Goal: Task Accomplishment & Management: Manage account settings

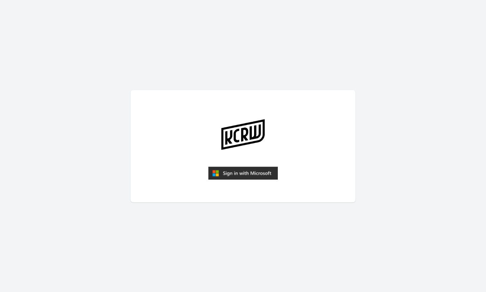
click at [234, 173] on img "submit" at bounding box center [243, 173] width 70 height 13
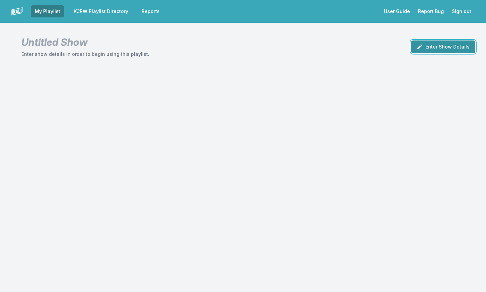
click at [430, 47] on button "Enter Show Details" at bounding box center [443, 46] width 64 height 13
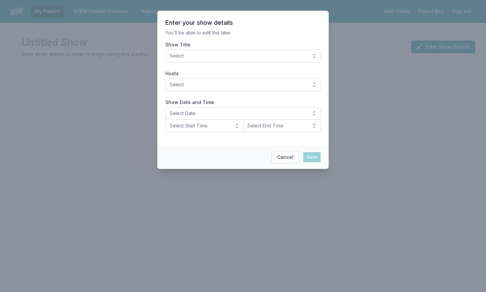
click at [315, 56] on button "Select" at bounding box center [242, 56] width 155 height 13
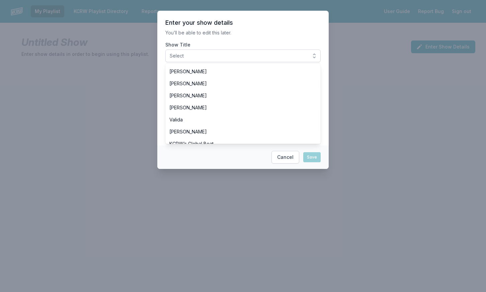
scroll to position [179, 0]
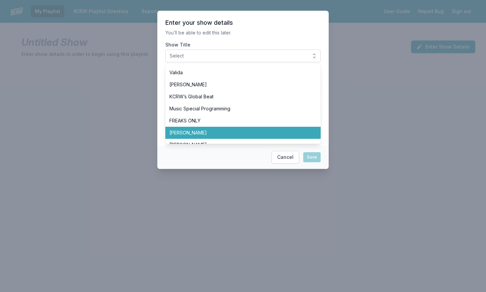
click at [292, 131] on span "[PERSON_NAME]" at bounding box center [238, 133] width 139 height 7
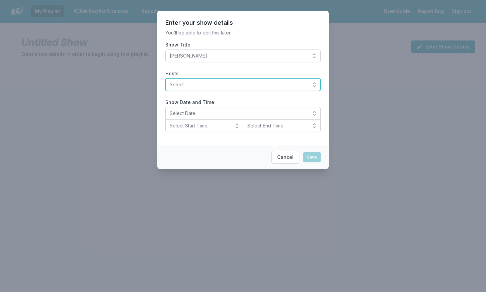
click at [312, 84] on button "Select" at bounding box center [242, 84] width 155 height 13
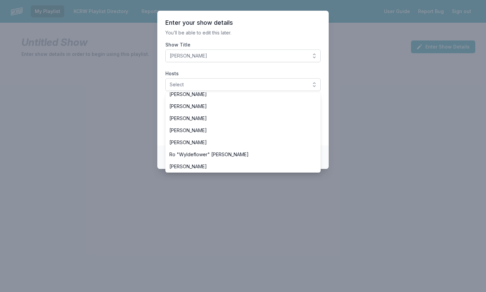
scroll to position [214, 0]
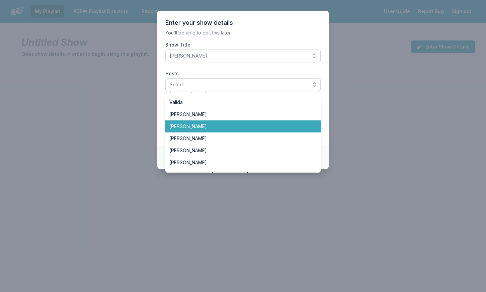
click at [304, 132] on li "[PERSON_NAME]" at bounding box center [242, 126] width 155 height 12
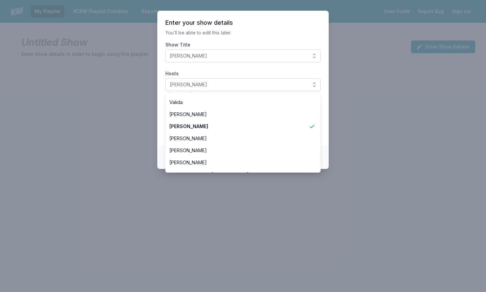
click at [323, 144] on section "Enter your show details You’ll be able to edit this later. Show Title Francesca…" at bounding box center [242, 78] width 171 height 135
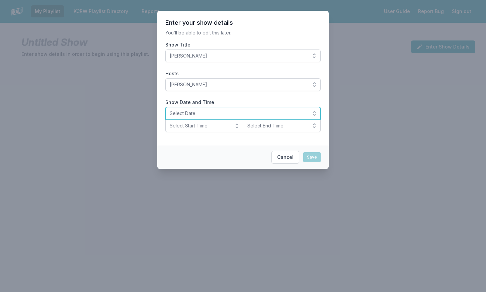
click at [313, 115] on button "Select Date" at bounding box center [242, 113] width 155 height 13
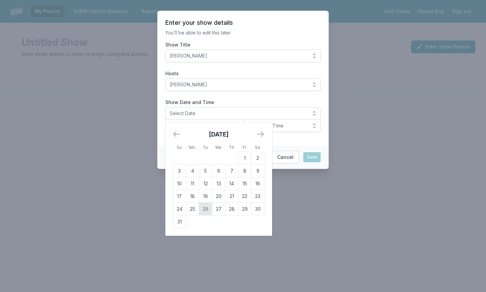
click at [205, 209] on td "26" at bounding box center [205, 209] width 13 height 13
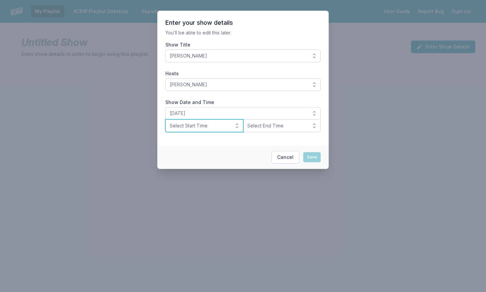
click at [221, 121] on button "Select Start Time" at bounding box center [204, 125] width 78 height 13
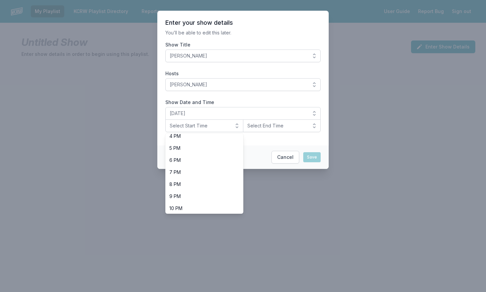
scroll to position [198, 0]
click at [227, 204] on li "10 PM" at bounding box center [204, 207] width 78 height 12
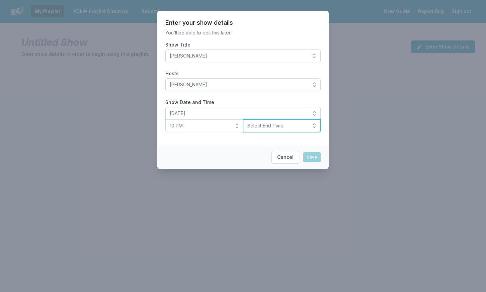
click at [274, 127] on span "Select End Time" at bounding box center [277, 125] width 60 height 7
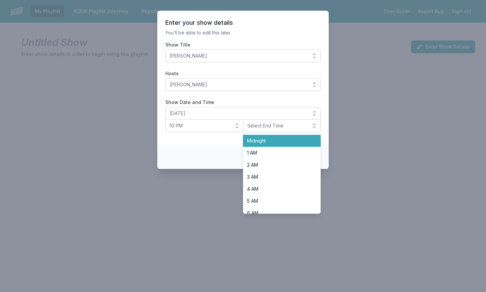
click at [271, 145] on li "Midnight" at bounding box center [282, 141] width 78 height 12
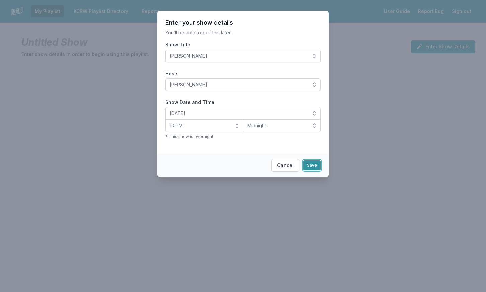
click at [309, 165] on button "Save" at bounding box center [311, 165] width 17 height 10
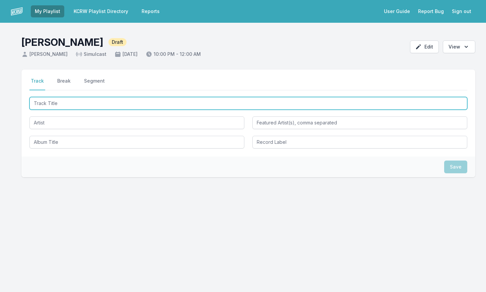
click at [85, 101] on input "Track Title" at bounding box center [248, 103] width 438 height 13
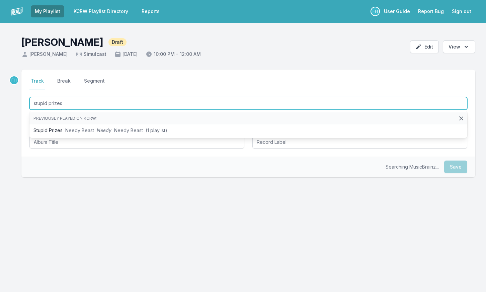
type input "stupid prizes"
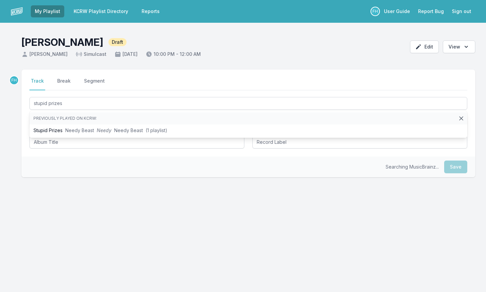
click at [44, 164] on div "Searching MusicBrainz... Save" at bounding box center [248, 167] width 454 height 21
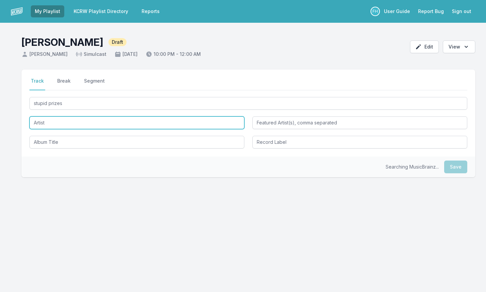
click at [59, 129] on input "Artist" at bounding box center [136, 122] width 215 height 13
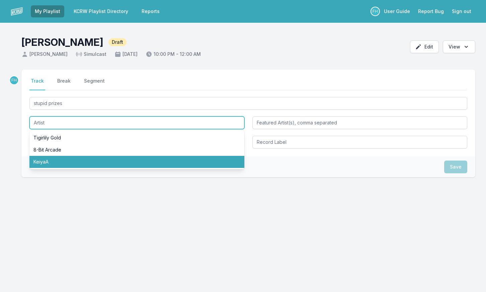
click at [59, 162] on li "KeiyaA" at bounding box center [136, 162] width 215 height 12
type input "KeiyaA"
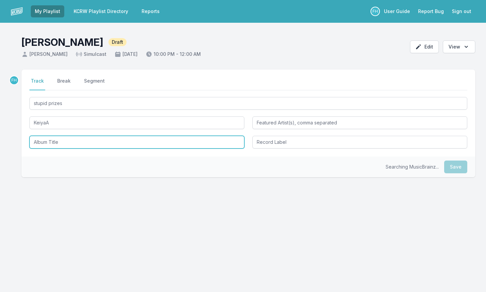
click at [64, 146] on input "Album Title" at bounding box center [136, 142] width 215 height 13
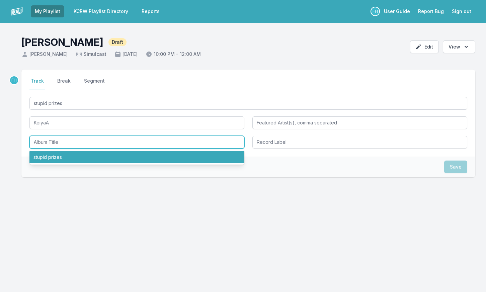
click at [65, 155] on li "stupid prizes" at bounding box center [136, 157] width 215 height 12
type input "stupid prizes"
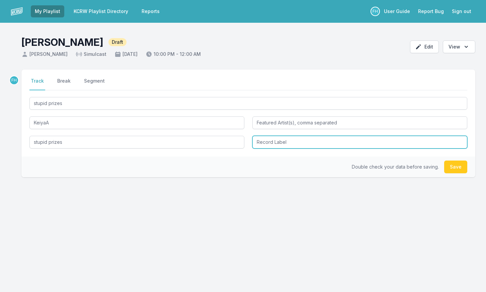
click at [281, 148] on input "Record Label" at bounding box center [359, 142] width 215 height 13
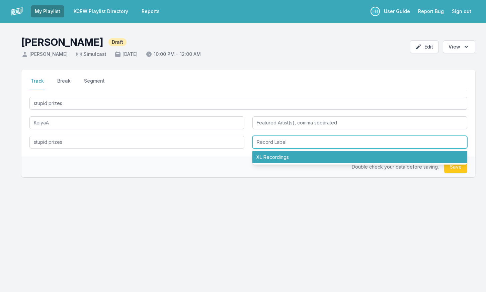
click at [283, 155] on li "XL Recordings" at bounding box center [359, 157] width 215 height 12
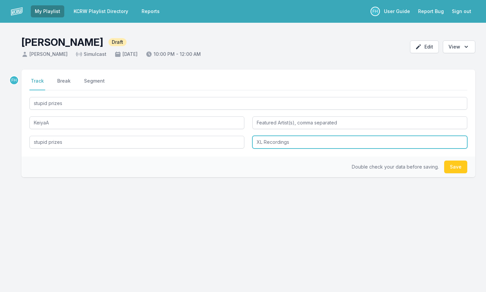
type input "XL Recordings"
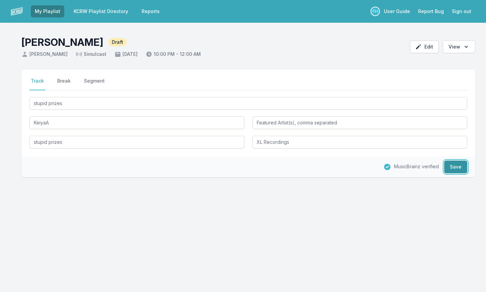
click at [458, 168] on button "Save" at bounding box center [455, 167] width 23 height 13
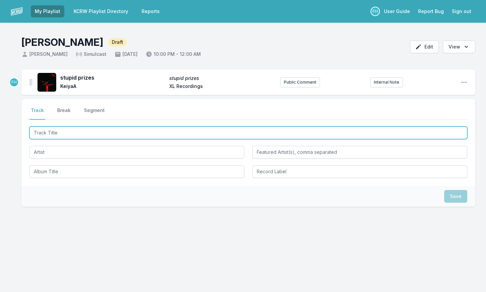
click at [56, 136] on input "Track Title" at bounding box center [248, 132] width 438 height 13
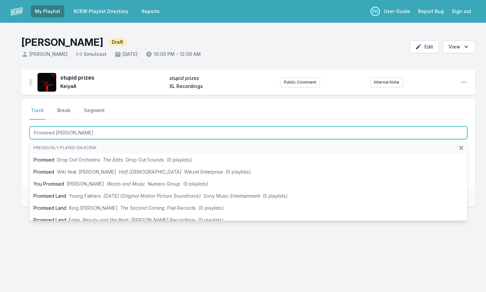
type input "Promised Land"
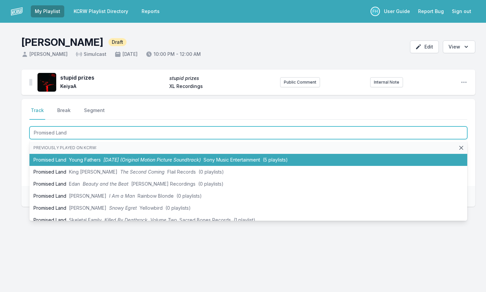
click at [78, 159] on span "Young Fathers" at bounding box center [85, 160] width 32 height 6
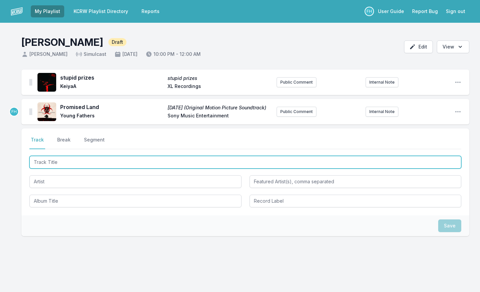
click at [61, 165] on input "Track Title" at bounding box center [245, 162] width 432 height 13
type input "1 Player Game"
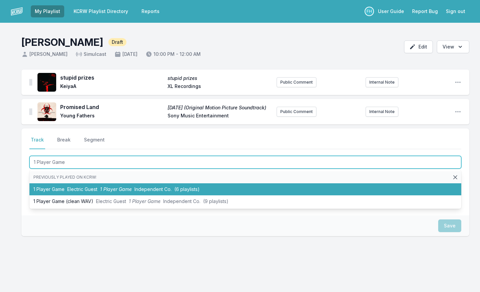
click at [92, 191] on span "Electric Guest" at bounding box center [82, 189] width 30 height 6
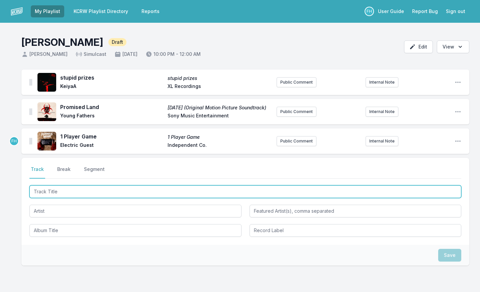
click at [69, 193] on input "Track Title" at bounding box center [245, 191] width 432 height 13
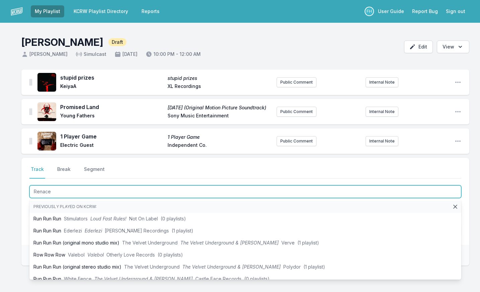
type input "Renacer"
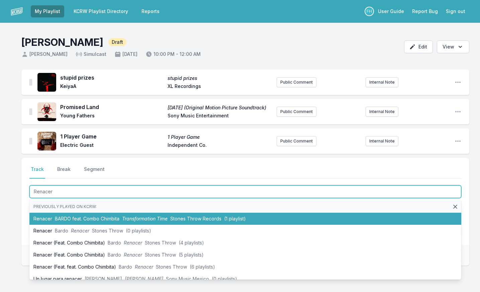
click at [94, 219] on span "BARDO feat. Combo Chimbita" at bounding box center [87, 219] width 65 height 6
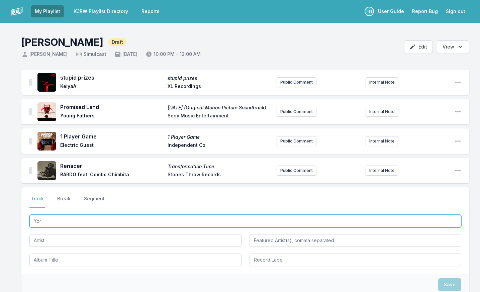
type input "Yoro"
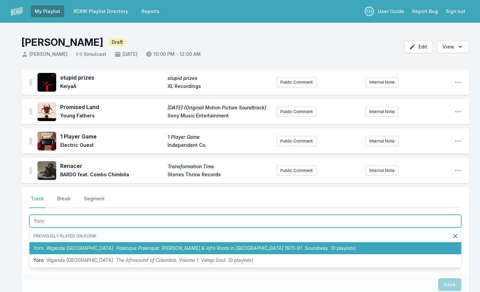
click at [82, 244] on li "Yoro Wganda [GEOGRAPHIC_DATA] Palenque [GEOGRAPHIC_DATA]: Champeta Criolla & Af…" at bounding box center [245, 248] width 432 height 12
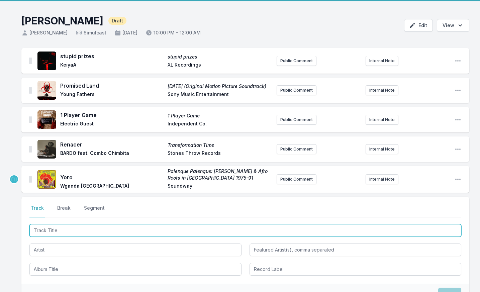
scroll to position [33, 0]
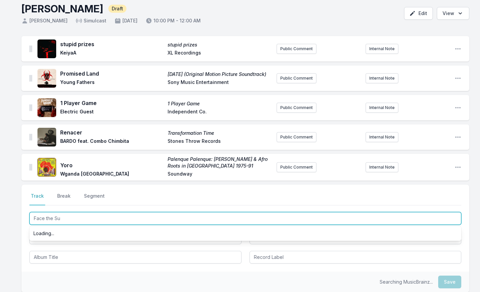
type input "Face the Sun"
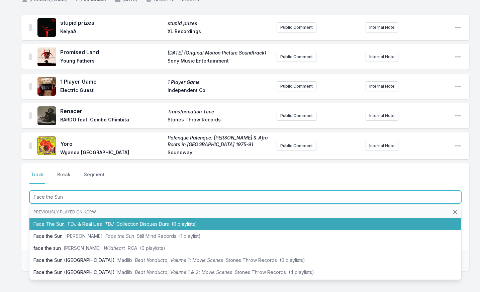
scroll to position [67, 0]
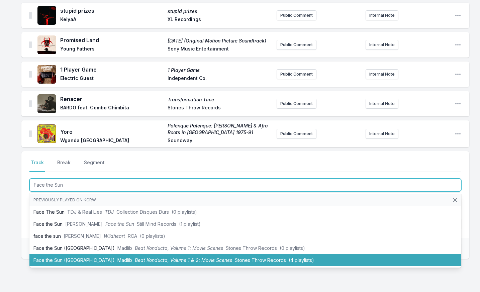
click at [131, 264] on li "Face the Sun ([GEOGRAPHIC_DATA]) Madlib Beat Konducta, Volume 1 & 2: Movie Scen…" at bounding box center [245, 260] width 432 height 12
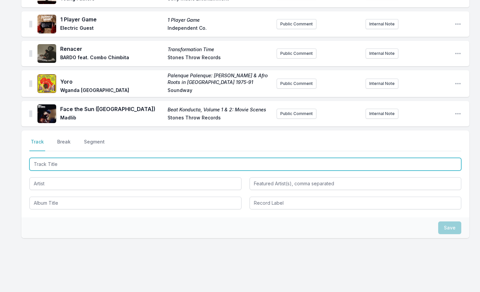
scroll to position [129, 0]
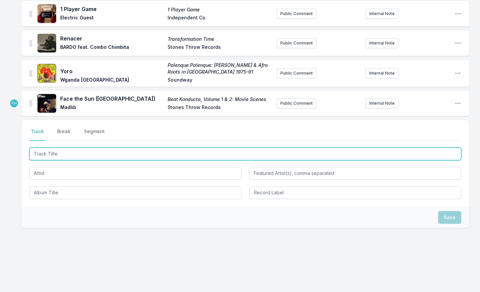
click at [77, 155] on input "Track Title" at bounding box center [245, 154] width 432 height 13
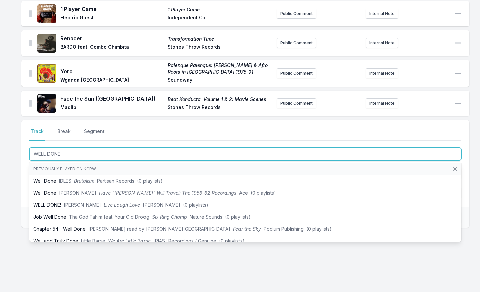
type input "WELL DONE!"
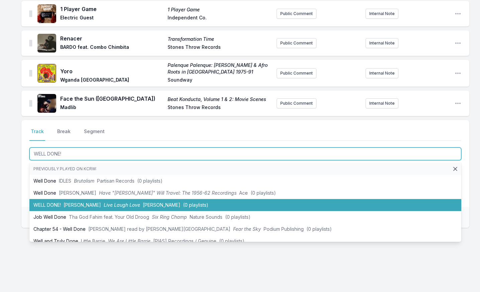
click at [88, 205] on span "[PERSON_NAME]" at bounding box center [82, 205] width 37 height 6
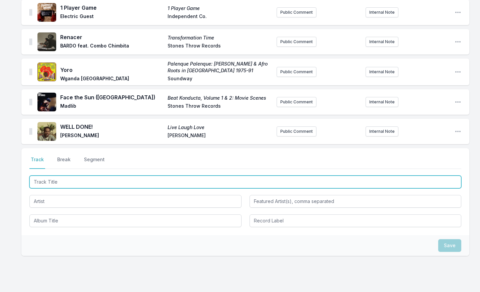
scroll to position [158, 0]
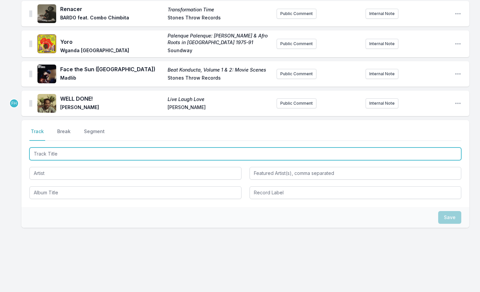
click at [73, 157] on input "Track Title" at bounding box center [245, 154] width 432 height 13
type input "[PERSON_NAME] (Arab Dogol Remix)"
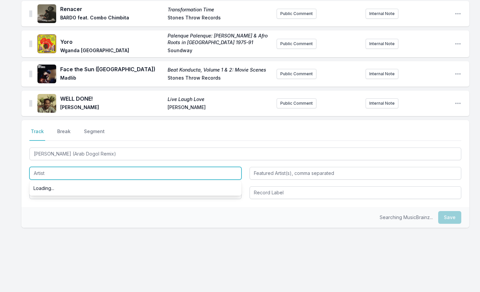
click at [67, 168] on input "Artist" at bounding box center [135, 173] width 212 height 13
type input "[PERSON_NAME]"
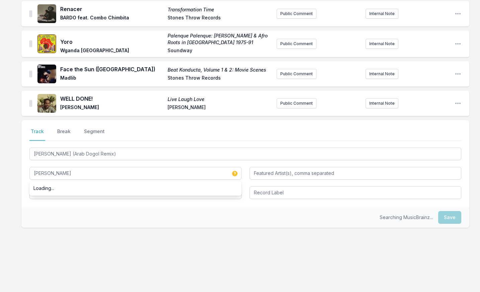
click at [85, 208] on div "Searching MusicBrainz... Save" at bounding box center [245, 217] width 448 height 21
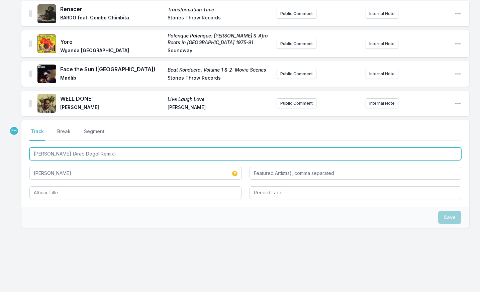
drag, startPoint x: 114, startPoint y: 152, endPoint x: 28, endPoint y: 151, distance: 85.7
click at [28, 151] on div "Select a tab Track Break Segment Track Break Segment [PERSON_NAME] (Arab Dogol …" at bounding box center [245, 163] width 448 height 87
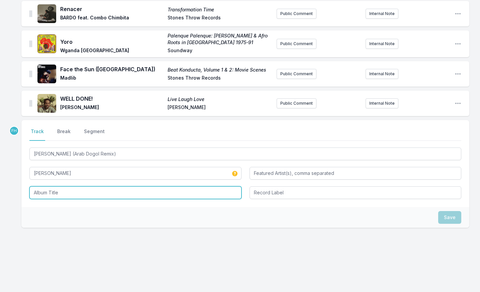
click at [74, 197] on input "Album Title" at bounding box center [135, 192] width 212 height 13
paste input "[PERSON_NAME] (Arab Dogol Remix)"
type input "[PERSON_NAME] (Arab Dogol Remix)"
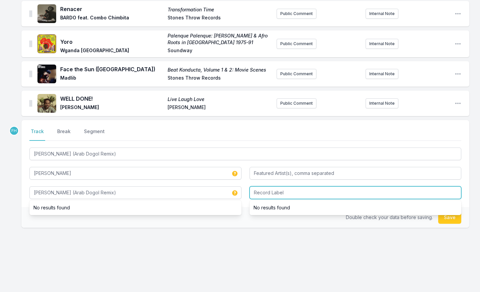
click at [268, 196] on input "Record Label" at bounding box center [356, 192] width 212 height 13
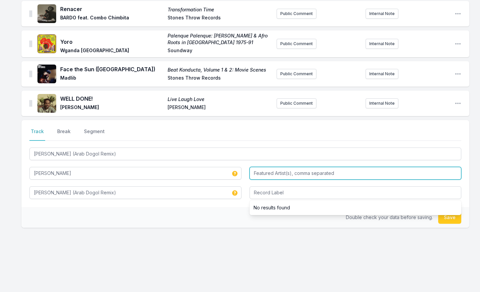
click at [265, 172] on input "Featured Artist(s), comma separated" at bounding box center [356, 173] width 212 height 13
type input "Arab Dogol"
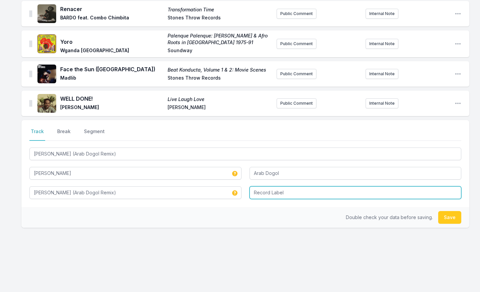
click at [295, 191] on input "Record Label" at bounding box center [356, 192] width 212 height 13
type input "Kribo Records"
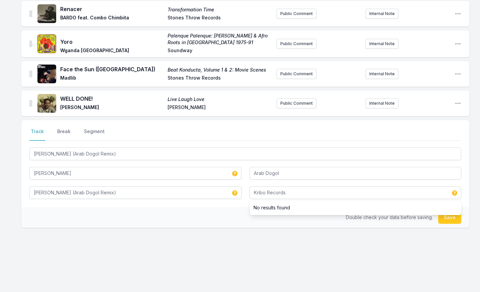
click at [215, 206] on div "Select a tab Track Break Segment Track Break Segment [PERSON_NAME] (Arab Dogol …" at bounding box center [245, 163] width 448 height 87
click at [444, 219] on button "Save" at bounding box center [449, 217] width 23 height 13
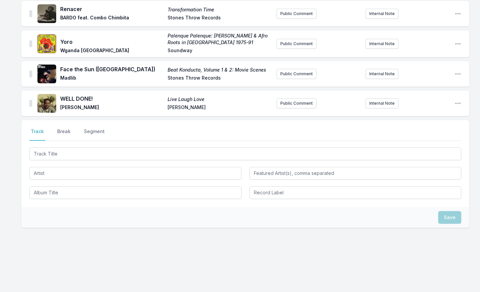
scroll to position [192, 0]
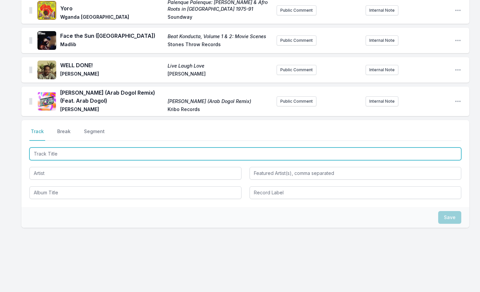
click at [92, 154] on input "Track Title" at bounding box center [245, 154] width 432 height 13
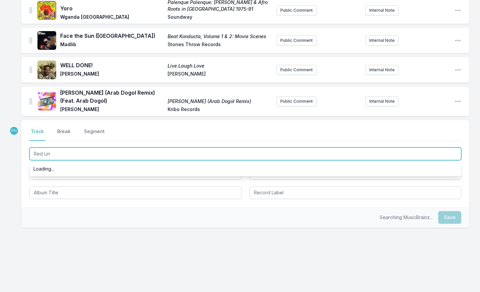
type input "Red Line"
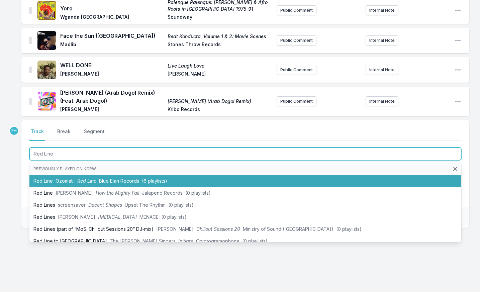
click at [84, 177] on li "Red Line Ozomatli Red Line Blue Elan Records (6 playlists)" at bounding box center [245, 181] width 432 height 12
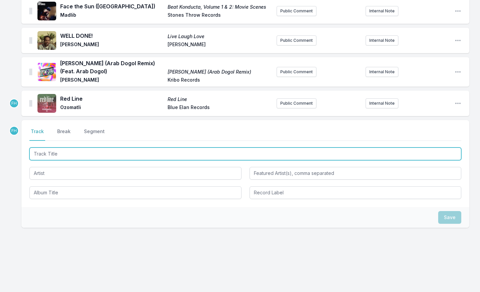
click at [80, 159] on input "Track Title" at bounding box center [245, 154] width 432 height 13
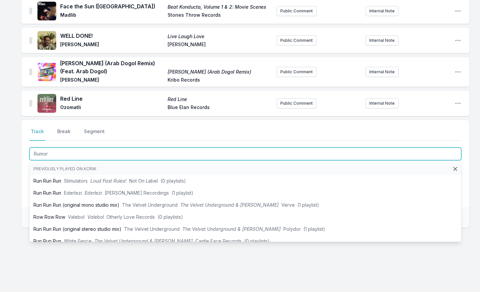
type input "Rumors"
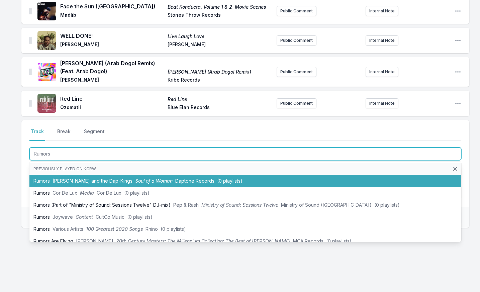
click at [48, 181] on li "Rumors [PERSON_NAME] and the Dap‐Kings Soul of a Woman Daptone Records (0 playl…" at bounding box center [245, 181] width 432 height 12
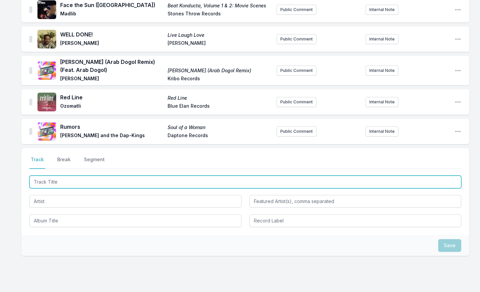
scroll to position [251, 0]
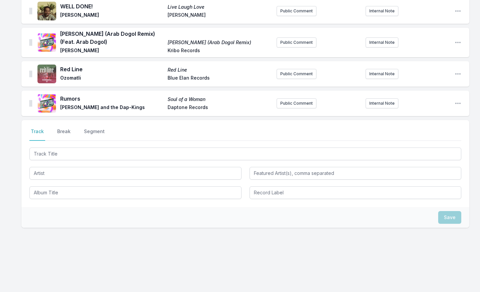
click at [67, 160] on div at bounding box center [245, 172] width 432 height 53
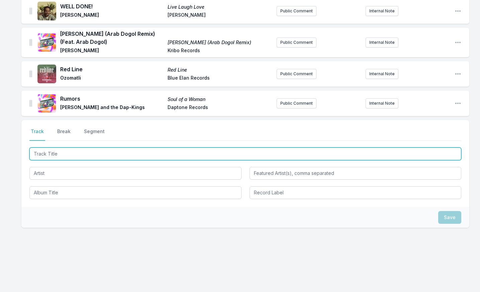
click at [75, 153] on input "Track Title" at bounding box center [245, 154] width 432 height 13
type input "Illegal Hit"
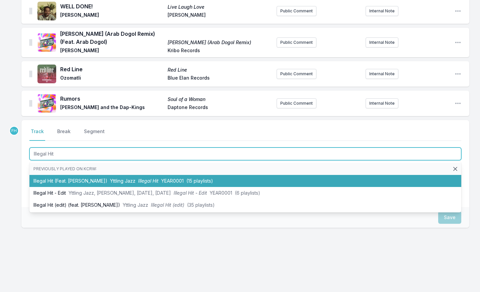
click at [72, 178] on li "Illegal Hit (Feat. [PERSON_NAME]) Yttling Jazz Illegal Hit YEAR0001 (15 playlis…" at bounding box center [245, 181] width 432 height 12
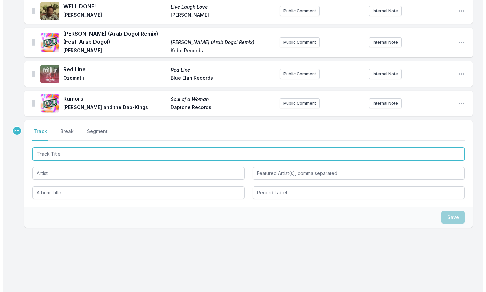
scroll to position [280, 0]
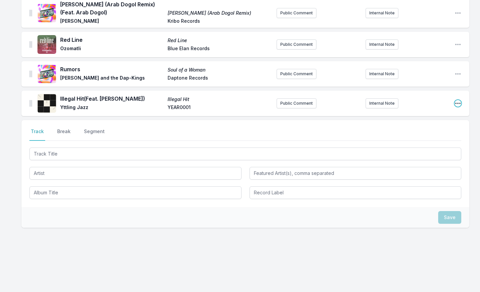
click at [456, 104] on icon "Open playlist item options" at bounding box center [458, 103] width 7 height 7
click at [436, 126] on button "Delete Entry" at bounding box center [424, 129] width 75 height 12
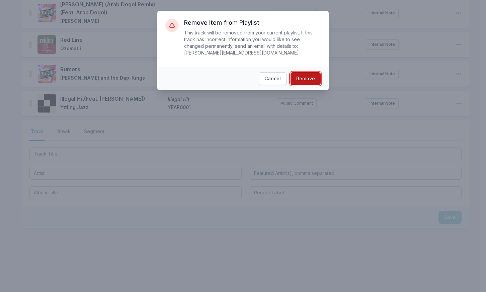
click at [310, 76] on button "Remove" at bounding box center [305, 78] width 30 height 13
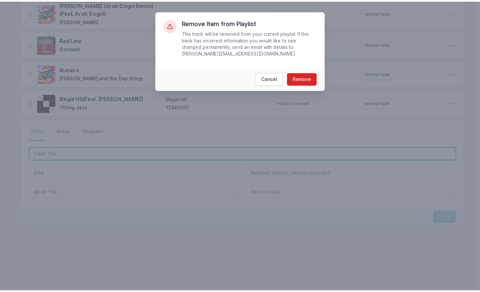
scroll to position [251, 0]
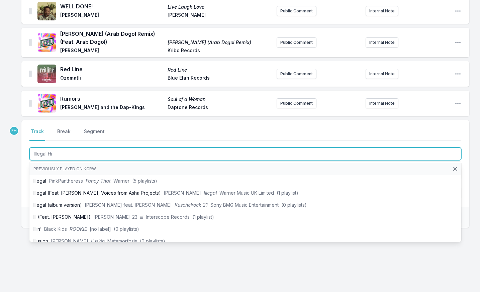
type input "Illegal Hi"
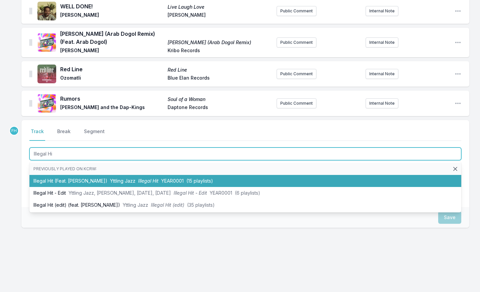
click at [84, 181] on li "Illegal Hit (Feat. [PERSON_NAME]) Yttling Jazz Illegal Hit YEAR0001 (15 playlis…" at bounding box center [245, 181] width 432 height 12
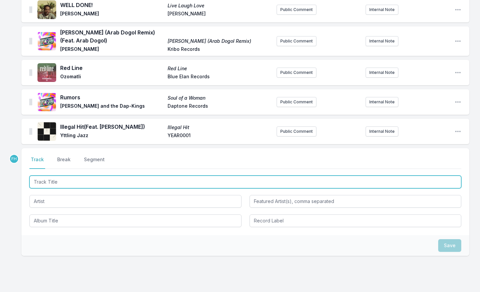
scroll to position [280, 0]
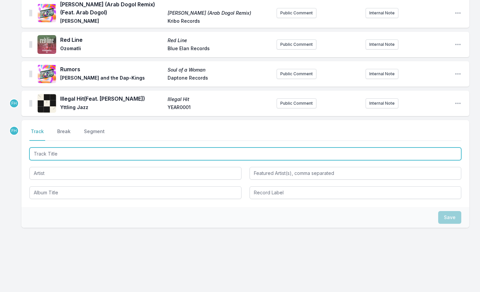
click at [79, 157] on input "Track Title" at bounding box center [245, 154] width 432 height 13
type input "WOLE"
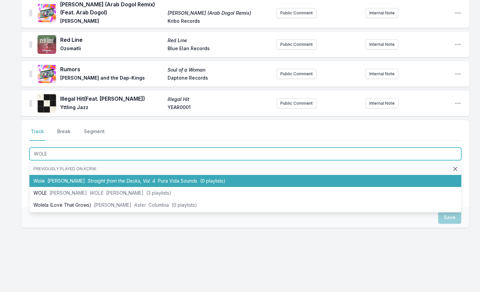
click at [88, 182] on span "Straight from the Decks, Vol. 4" at bounding box center [122, 181] width 68 height 6
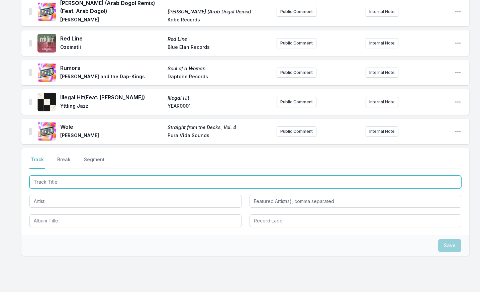
scroll to position [310, 0]
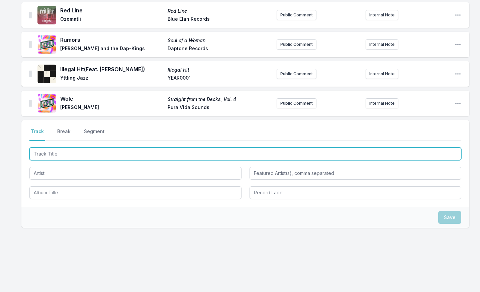
click at [94, 151] on input "Track Title" at bounding box center [245, 154] width 432 height 13
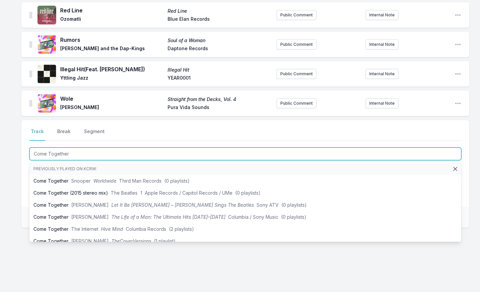
type input "Come Together"
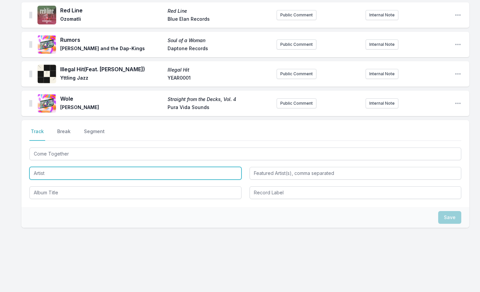
click at [70, 174] on input "Artist" at bounding box center [135, 173] width 212 height 13
type input "International Noise Orchestra"
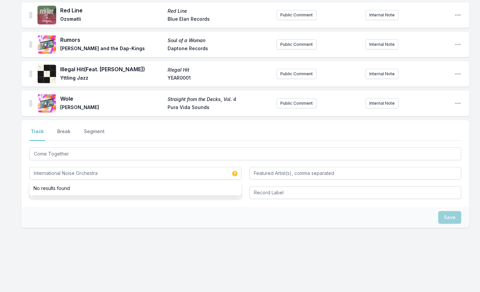
click at [66, 210] on div "Save" at bounding box center [245, 217] width 448 height 21
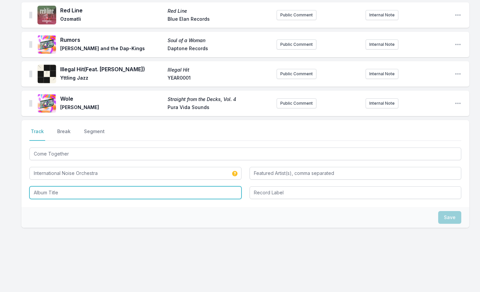
click at [67, 191] on input "Album Title" at bounding box center [135, 192] width 212 height 13
type input "Marching in Time 4"
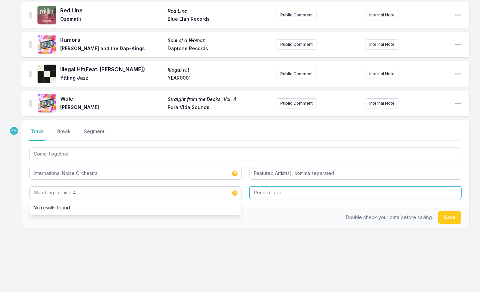
click at [287, 190] on input "Record Label" at bounding box center [356, 192] width 212 height 13
type input "z"
type input "Ausfahrt"
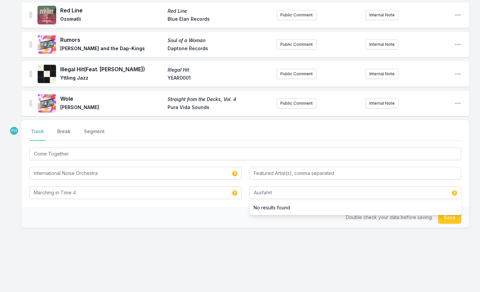
click at [331, 223] on div "Double check your data before saving. Save" at bounding box center [245, 217] width 448 height 21
click at [456, 219] on button "Save" at bounding box center [449, 217] width 23 height 13
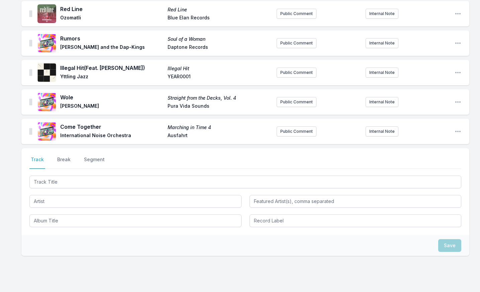
scroll to position [339, 0]
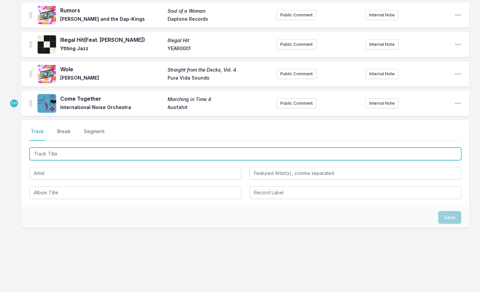
click at [65, 154] on input "Track Title" at bounding box center [245, 154] width 432 height 13
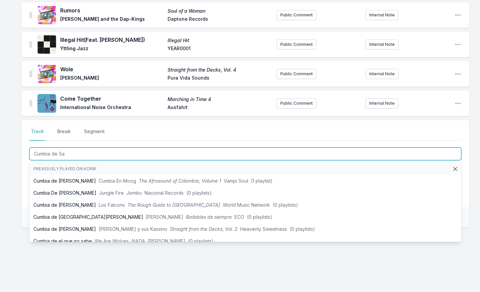
type input "Cumbia de [PERSON_NAME]"
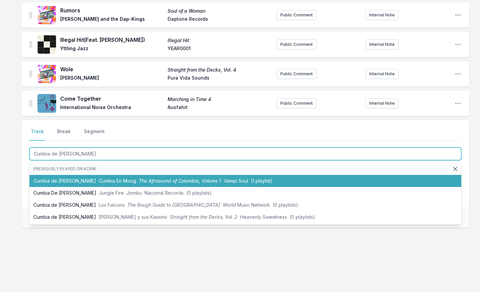
click at [80, 185] on li "Cumbia de [PERSON_NAME] Cumbia En Moog The Afrosound of Colombia, Volume 1 Vamp…" at bounding box center [245, 181] width 432 height 12
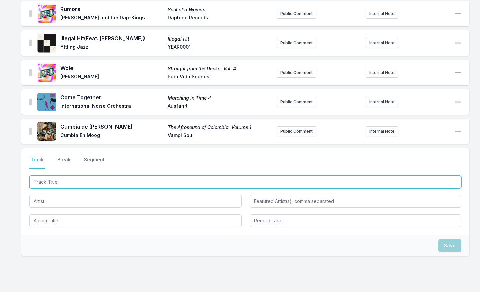
scroll to position [368, 0]
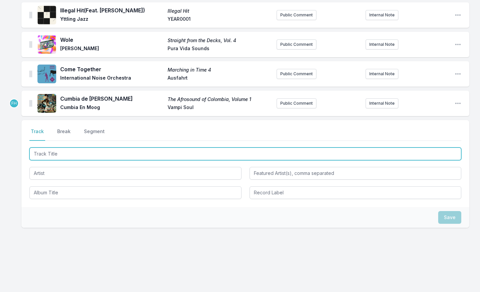
click at [61, 153] on input "Track Title" at bounding box center [245, 154] width 432 height 13
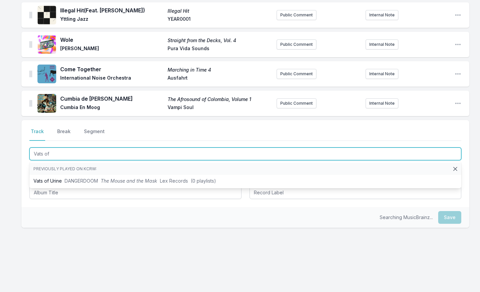
type input "Vats of U"
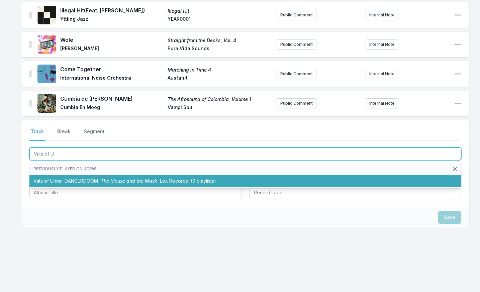
click at [95, 180] on span "DANGERDOOM" at bounding box center [81, 181] width 33 height 6
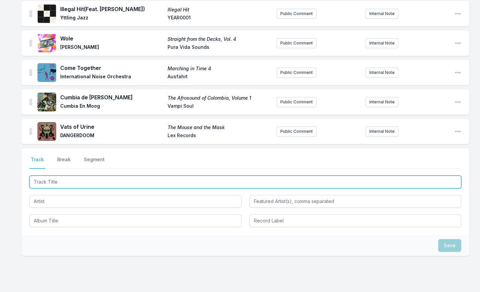
scroll to position [398, 0]
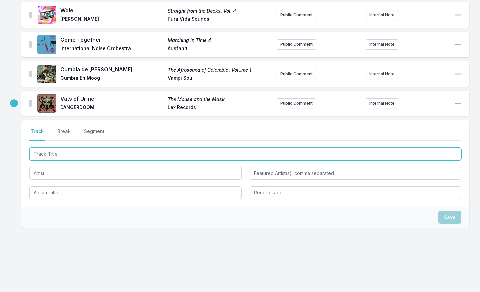
click at [67, 157] on input "Track Title" at bounding box center [245, 154] width 432 height 13
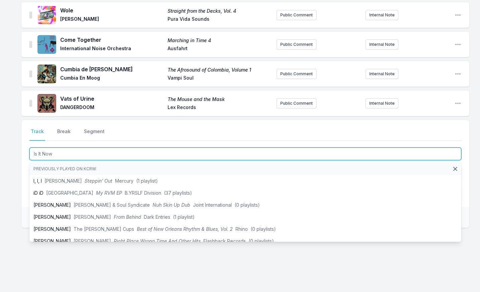
type input "Is It Now?"
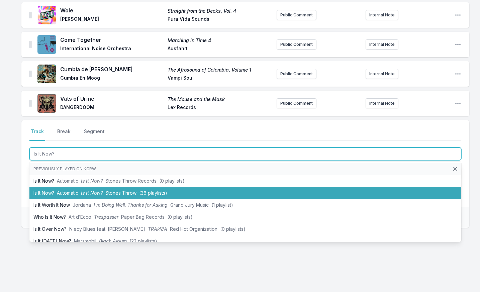
click at [73, 188] on li "Is It Now? Automatic Is It Now? Stones Throw (36 playlists)" at bounding box center [245, 193] width 432 height 12
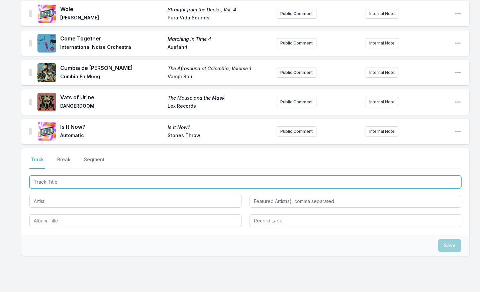
scroll to position [427, 0]
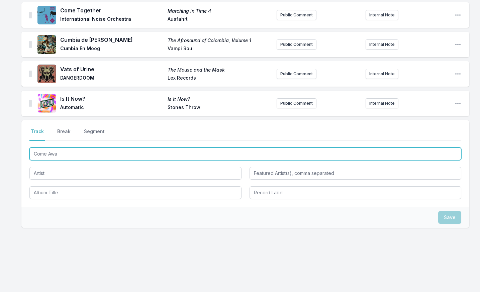
type input "Come Away"
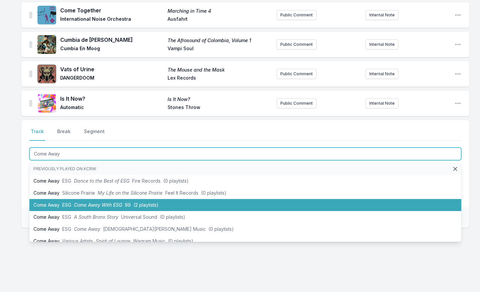
click at [81, 205] on span "Come Away With ESG" at bounding box center [98, 205] width 48 height 6
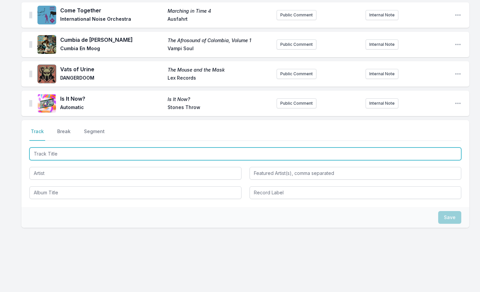
scroll to position [457, 0]
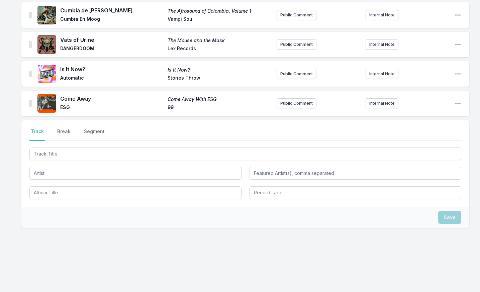
click at [76, 161] on div at bounding box center [245, 172] width 432 height 53
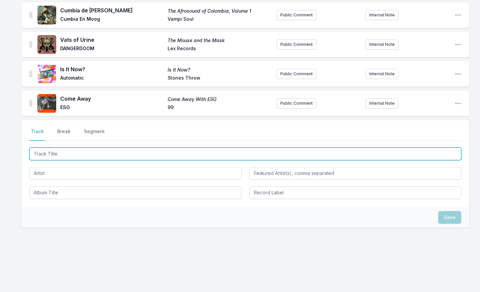
click at [75, 157] on input "Track Title" at bounding box center [245, 154] width 432 height 13
type input "It's Temporary"
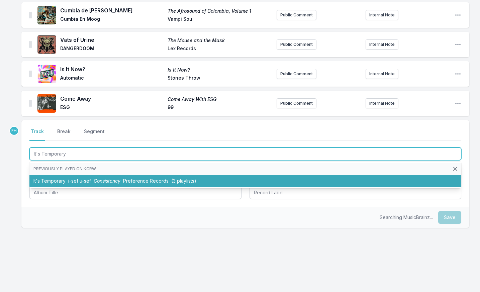
click at [78, 180] on span "i-sef u-sef" at bounding box center [79, 181] width 23 height 6
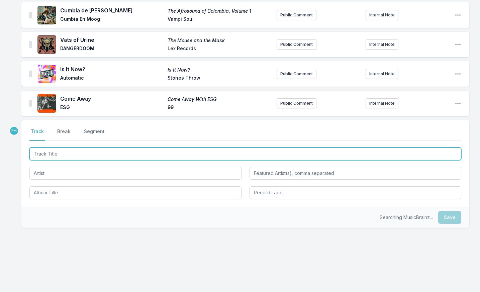
scroll to position [486, 0]
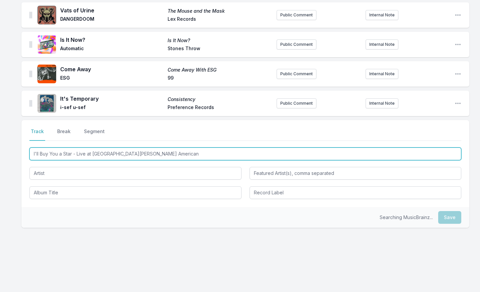
drag, startPoint x: 120, startPoint y: 154, endPoint x: 144, endPoint y: 159, distance: 24.4
click at [121, 156] on input "I'll Buy You a Star - Live at [GEOGRAPHIC_DATA][PERSON_NAME] American" at bounding box center [245, 154] width 432 height 13
click at [162, 156] on input "I'll Buy You a Star - Live at [GEOGRAPHIC_DATA][PERSON_NAME] Great American" at bounding box center [245, 154] width 432 height 13
type input "I'll Buy You a Star - Live at [GEOGRAPHIC_DATA][PERSON_NAME] [GEOGRAPHIC_DATA],…"
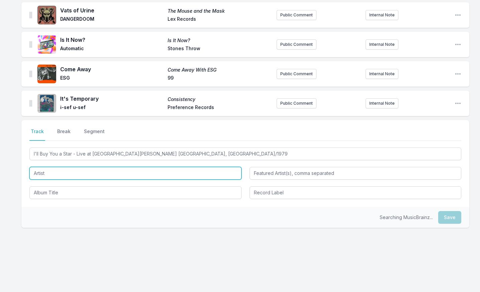
click at [122, 176] on input "Artist" at bounding box center [135, 173] width 212 height 13
type input "[PERSON_NAME]"
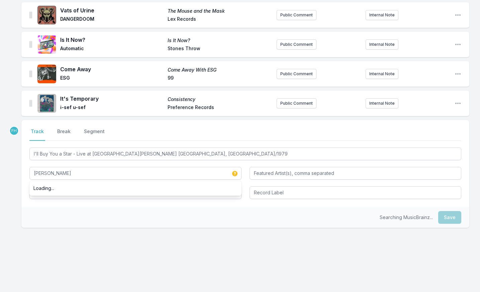
drag, startPoint x: 105, startPoint y: 214, endPoint x: 105, endPoint y: 210, distance: 3.4
click at [105, 211] on div "Searching MusicBrainz... Save" at bounding box center [245, 217] width 448 height 21
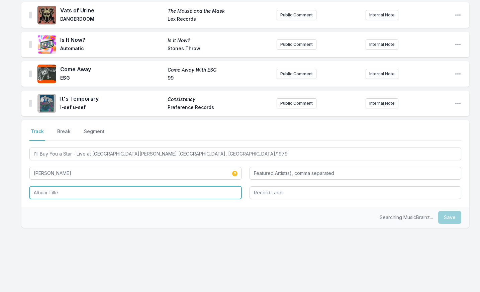
click at [103, 196] on input "Album Title" at bounding box center [135, 192] width 212 height 13
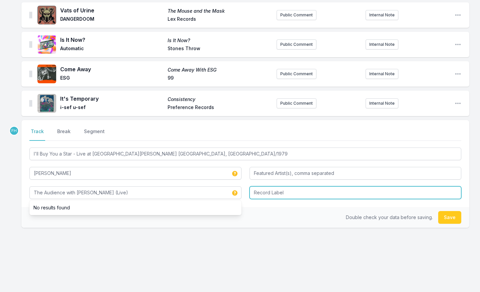
type input "The Audience with [PERSON_NAME] (Live)"
type input "UMG Recordings, Inc."
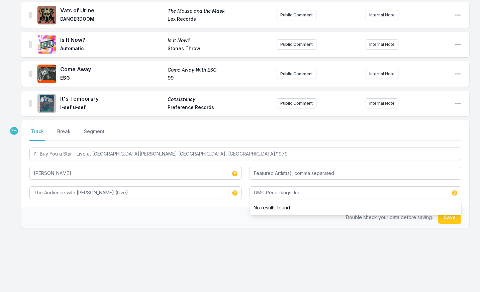
click at [121, 219] on div "Double check your data before saving. Save" at bounding box center [245, 217] width 448 height 21
click at [451, 220] on button "Save" at bounding box center [449, 217] width 23 height 13
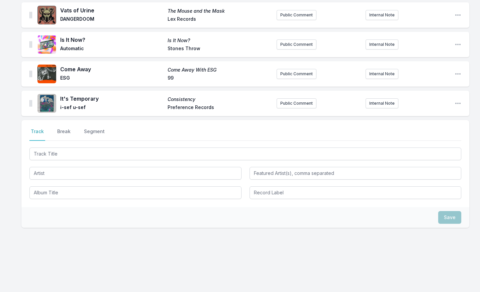
scroll to position [528, 0]
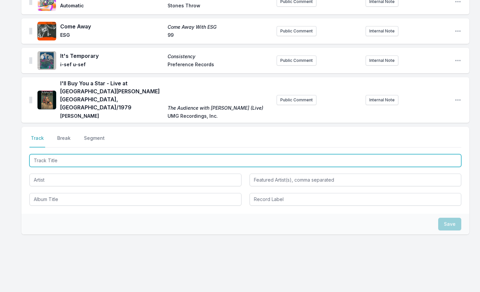
click at [124, 154] on input "Track Title" at bounding box center [245, 160] width 432 height 13
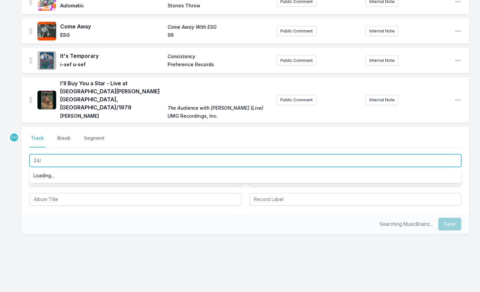
type input "24/7"
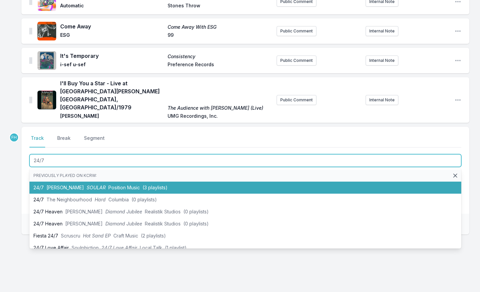
click at [112, 185] on span "Position Music" at bounding box center [123, 188] width 31 height 6
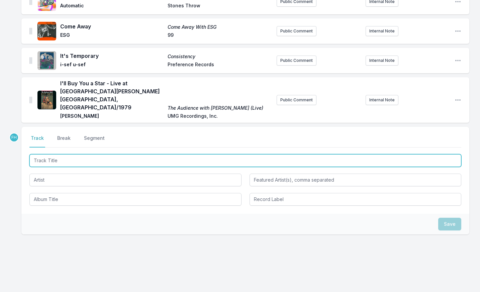
scroll to position [557, 0]
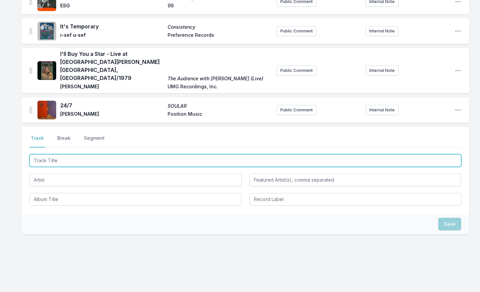
click at [102, 156] on input "Track Title" at bounding box center [245, 160] width 432 height 13
type input "Taking it Back"
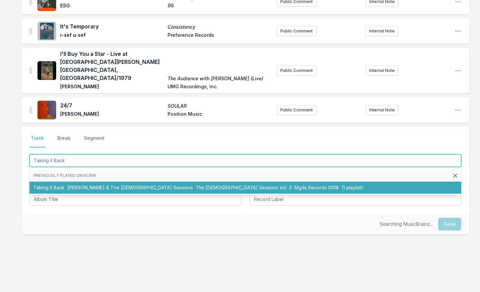
click at [100, 185] on span "[PERSON_NAME] & The [DEMOGRAPHIC_DATA] Sessions" at bounding box center [130, 188] width 126 height 6
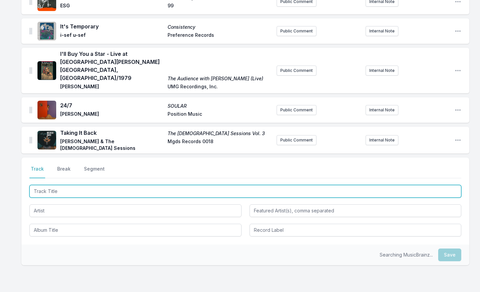
scroll to position [587, 0]
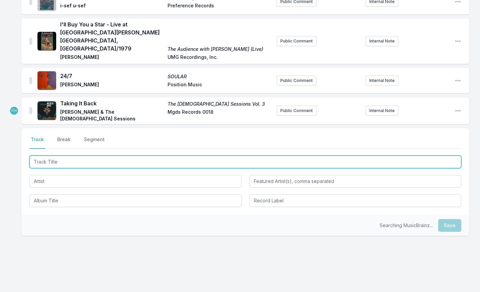
click at [89, 156] on input "Track Title" at bounding box center [245, 162] width 432 height 13
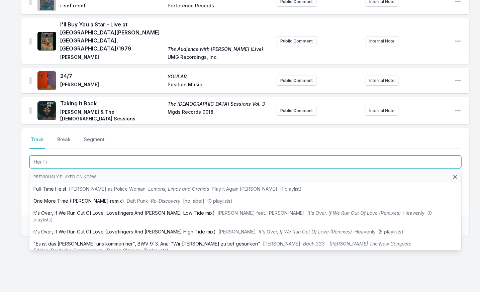
type input "Hei Ti"
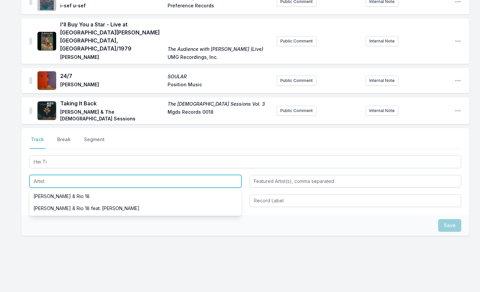
click at [63, 175] on input "Artist" at bounding box center [135, 181] width 212 height 13
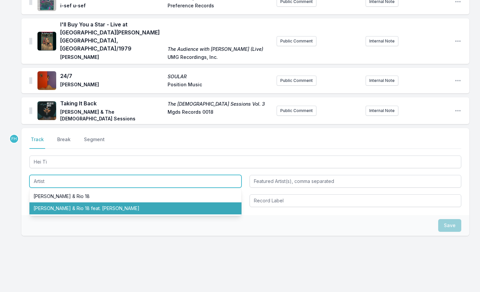
click at [73, 202] on li "[PERSON_NAME] & Rio 18 feat. [PERSON_NAME]" at bounding box center [135, 208] width 212 height 12
type input "[PERSON_NAME] & Rio 18"
type input "[PERSON_NAME]"
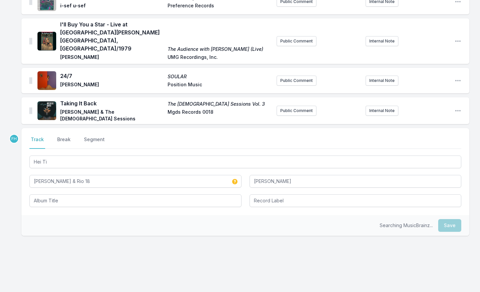
click at [65, 201] on div "Select a tab Track Break Segment Track Break Segment Hei Ti [PERSON_NAME] & [PE…" at bounding box center [245, 171] width 448 height 87
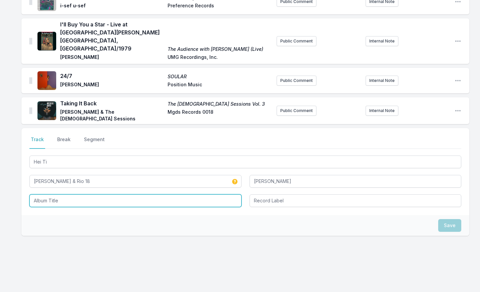
click at [67, 194] on input "Album Title" at bounding box center [135, 200] width 212 height 13
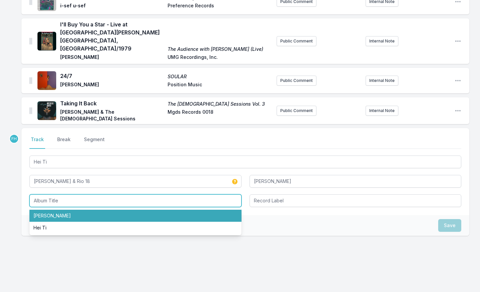
drag, startPoint x: 67, startPoint y: 207, endPoint x: 145, endPoint y: 207, distance: 78.0
click at [70, 210] on li "[PERSON_NAME]" at bounding box center [135, 216] width 212 height 12
type input "[PERSON_NAME]"
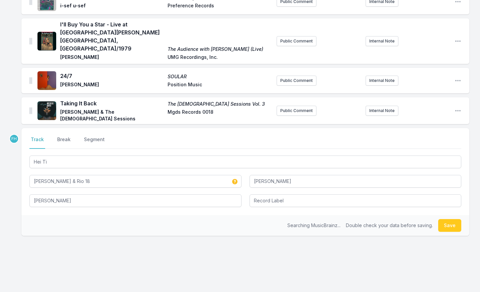
click at [286, 193] on div at bounding box center [356, 200] width 212 height 14
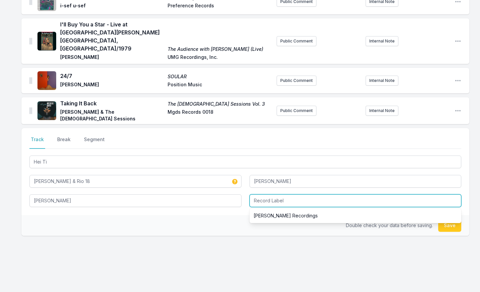
click at [286, 196] on input "Record Label" at bounding box center [356, 200] width 212 height 13
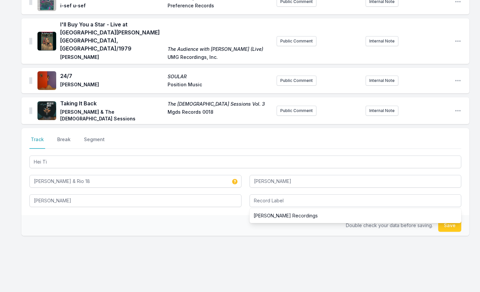
drag, startPoint x: 286, startPoint y: 201, endPoint x: 293, endPoint y: 208, distance: 9.9
click at [286, 208] on ul "[PERSON_NAME] Recordings" at bounding box center [356, 215] width 212 height 15
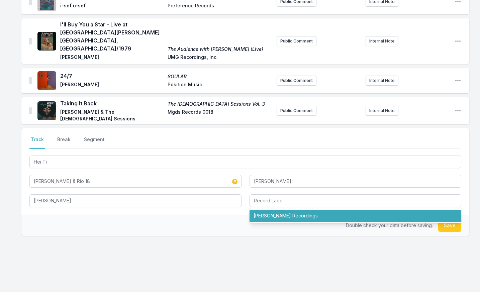
click at [294, 210] on li "[PERSON_NAME] Recordings" at bounding box center [356, 216] width 212 height 12
type input "[PERSON_NAME] Recordings"
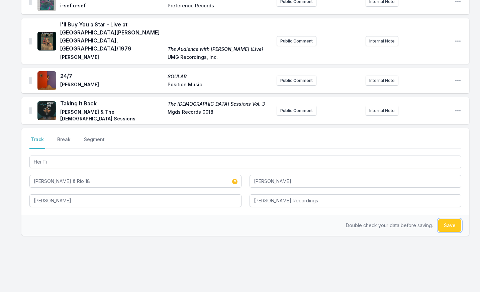
click at [449, 219] on button "Save" at bounding box center [449, 225] width 23 height 13
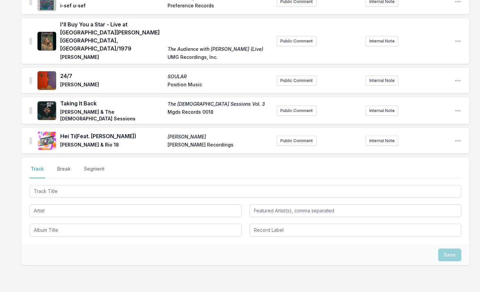
scroll to position [616, 0]
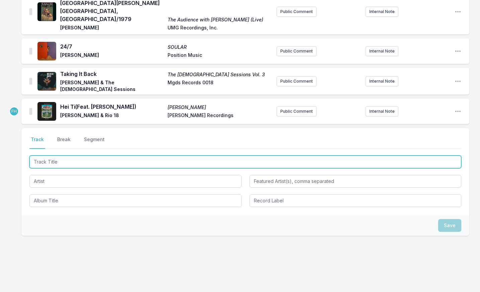
click at [59, 157] on input "Track Title" at bounding box center [245, 162] width 432 height 13
type input "Pan Con Tibiri"
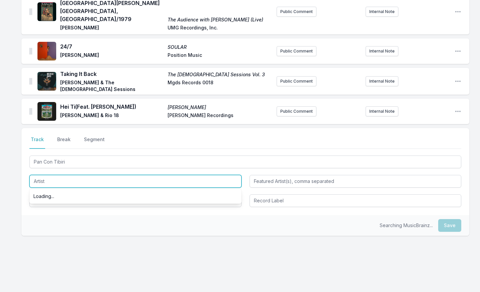
click at [58, 175] on input "Artist" at bounding box center [135, 181] width 212 height 13
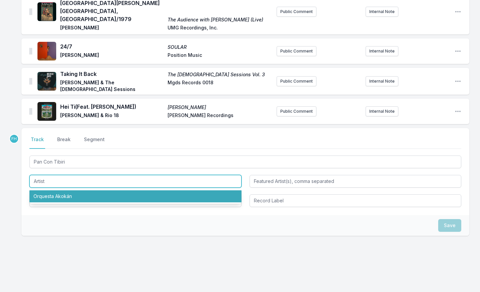
click at [62, 191] on li "Orquesta Akokán" at bounding box center [135, 196] width 212 height 12
type input "Orquesta Akokán"
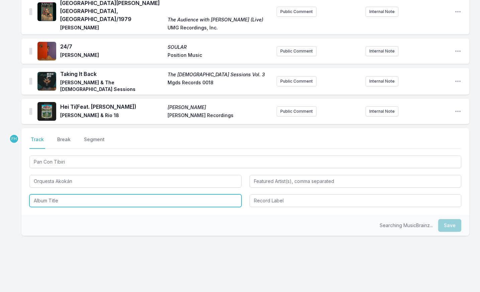
click at [67, 194] on input "Album Title" at bounding box center [135, 200] width 212 height 13
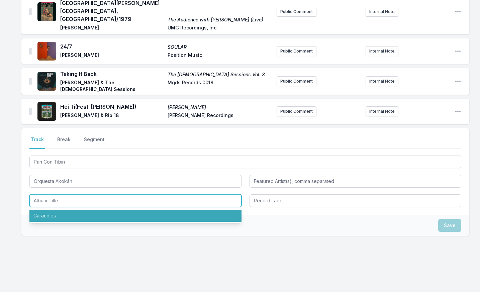
click at [69, 210] on li "Caracoles" at bounding box center [135, 216] width 212 height 12
type input "Caracoles"
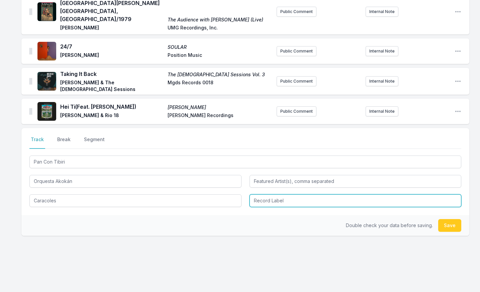
click at [283, 196] on input "Record Label" at bounding box center [356, 200] width 212 height 13
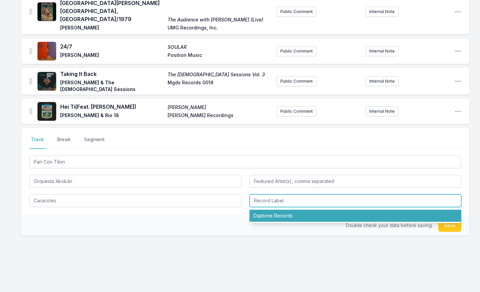
click at [286, 210] on li "Daptone Records" at bounding box center [356, 216] width 212 height 12
type input "Daptone Records"
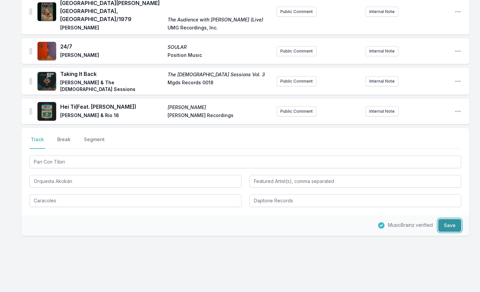
click at [454, 220] on button "Save" at bounding box center [449, 225] width 23 height 13
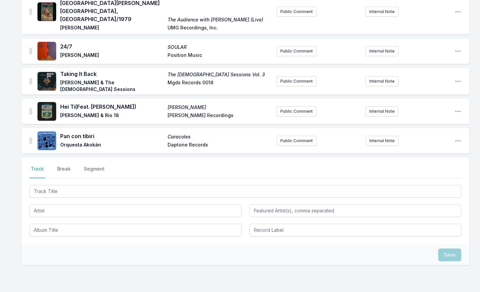
scroll to position [646, 0]
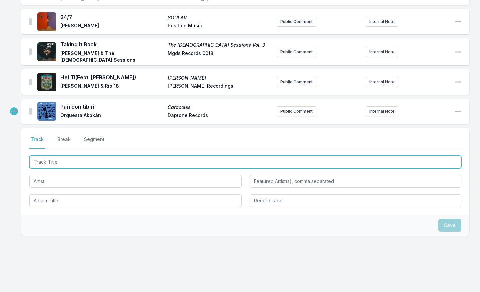
click at [72, 158] on input "Track Title" at bounding box center [245, 162] width 432 height 13
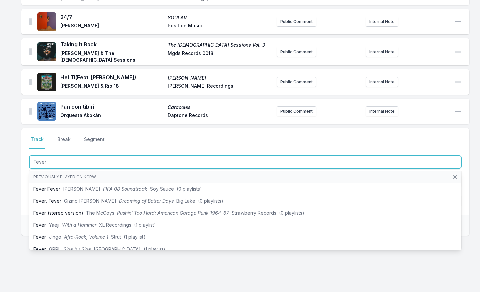
type input "Fever"
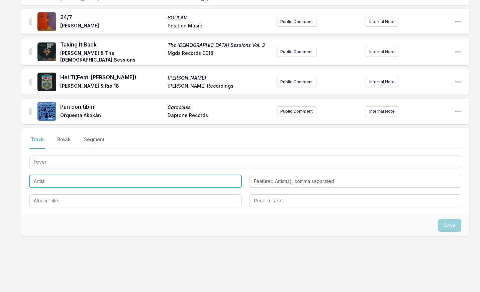
click at [67, 175] on input "Artist" at bounding box center [135, 181] width 212 height 13
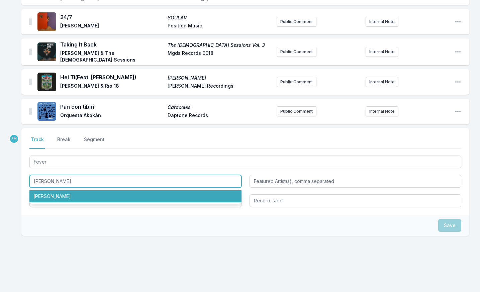
click at [63, 190] on li "[PERSON_NAME]" at bounding box center [135, 196] width 212 height 12
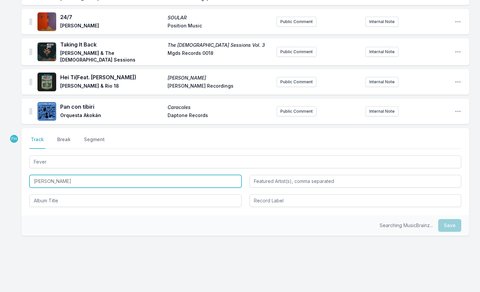
type input "[PERSON_NAME]"
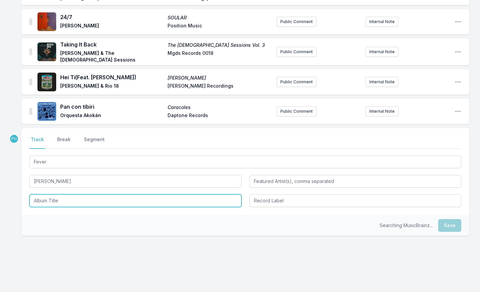
click at [71, 196] on input "Album Title" at bounding box center [135, 200] width 212 height 13
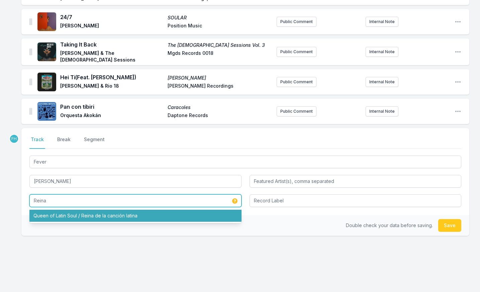
click at [72, 210] on li "Queen of Latin Soul / Reina de la canción latina" at bounding box center [135, 216] width 212 height 12
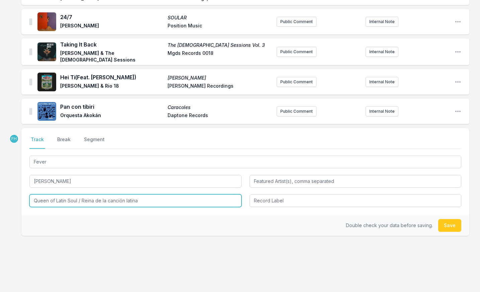
click at [84, 194] on input "Queen of Latin Soul / Reina de la canción latina" at bounding box center [135, 200] width 212 height 13
drag, startPoint x: 81, startPoint y: 193, endPoint x: 14, endPoint y: 187, distance: 66.8
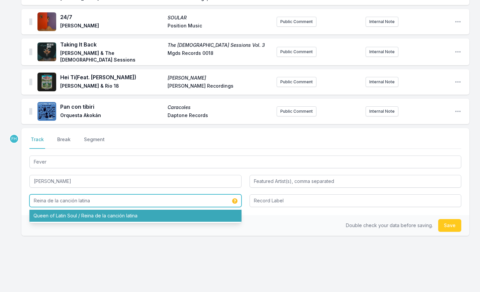
type input "Reina de la canción latina"
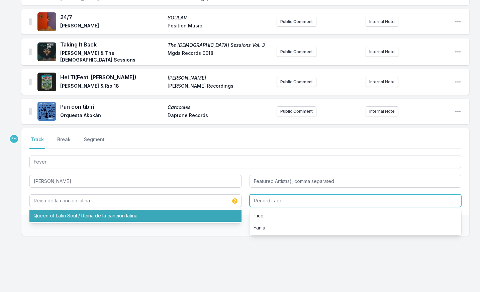
click at [295, 194] on input "Record Label" at bounding box center [356, 200] width 212 height 13
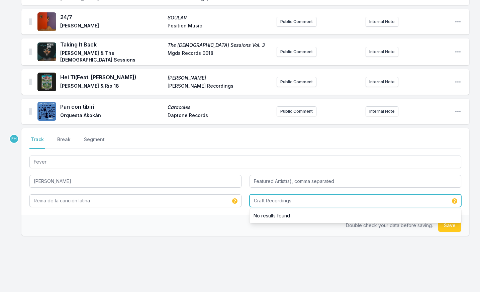
type input "Craft Recordings"
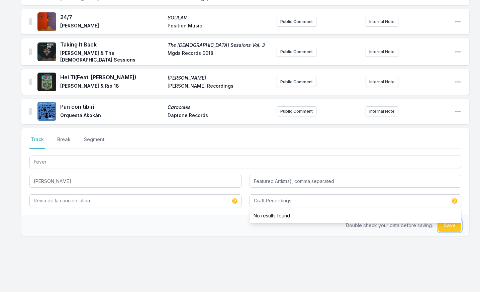
click at [450, 221] on button "Save" at bounding box center [449, 225] width 23 height 13
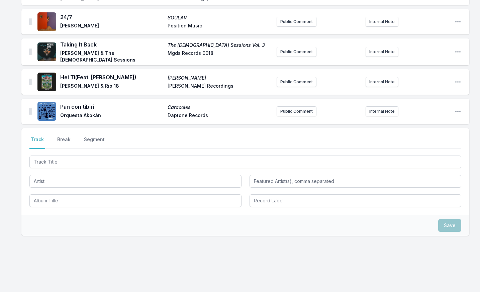
scroll to position [675, 0]
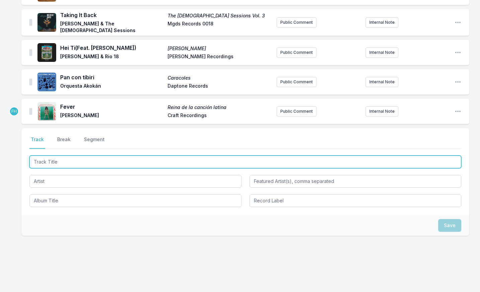
click at [70, 159] on input "Track Title" at bounding box center [245, 162] width 432 height 13
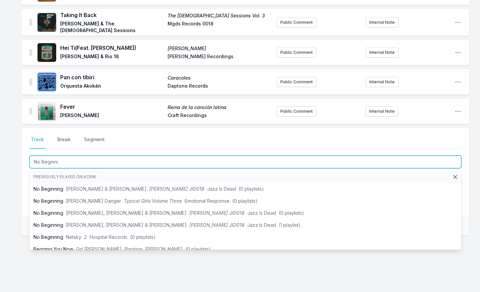
type input "No Beginnin"
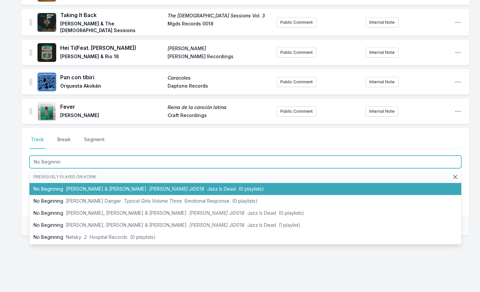
click at [78, 183] on li "No Beginning [PERSON_NAME] & [PERSON_NAME] [PERSON_NAME] JID018 Jazz Is Dead (0…" at bounding box center [245, 189] width 432 height 12
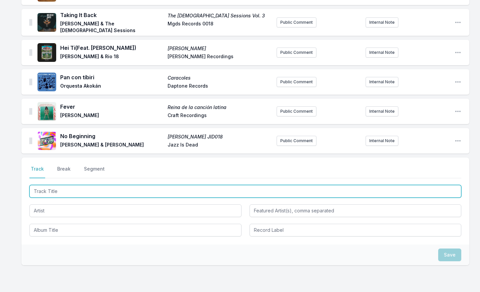
scroll to position [704, 0]
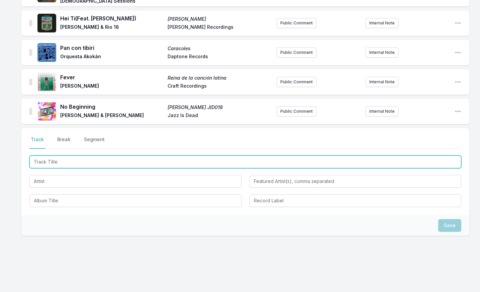
click at [107, 156] on input "Track Title" at bounding box center [245, 162] width 432 height 13
click at [109, 156] on input "Track Title" at bounding box center [245, 162] width 432 height 13
type input "z"
click at [46, 156] on input "Befor the Afters" at bounding box center [245, 162] width 432 height 13
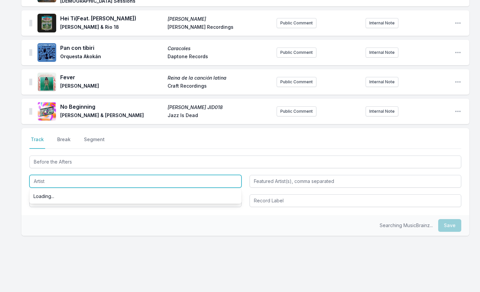
click at [45, 175] on input "Artist" at bounding box center [135, 181] width 212 height 13
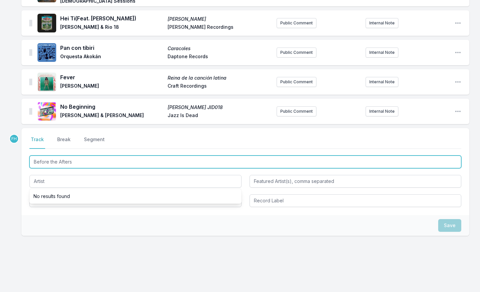
click at [58, 156] on input "Before the Afters" at bounding box center [245, 162] width 432 height 13
type input "Before Afters"
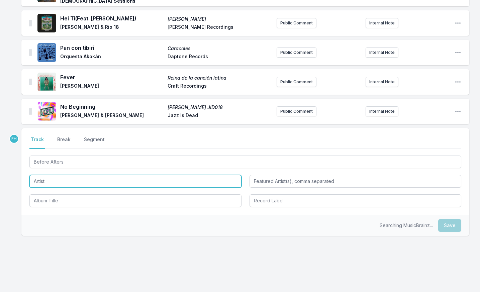
click at [90, 175] on input "Artist" at bounding box center [135, 181] width 212 height 13
type input "bby"
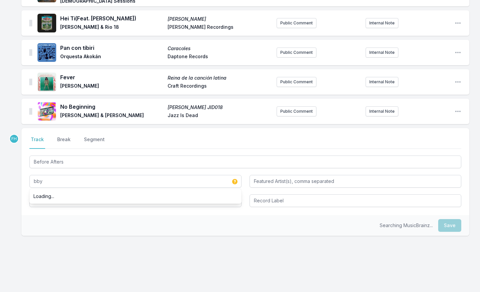
click at [95, 215] on div "Searching MusicBrainz... Save" at bounding box center [245, 225] width 448 height 21
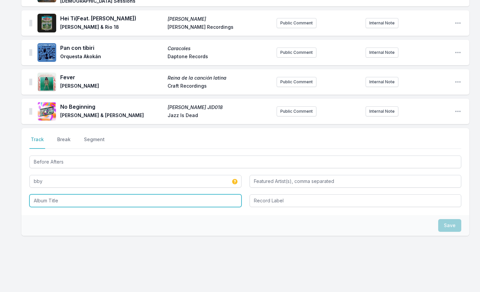
click at [90, 195] on input "Album Title" at bounding box center [135, 200] width 212 height 13
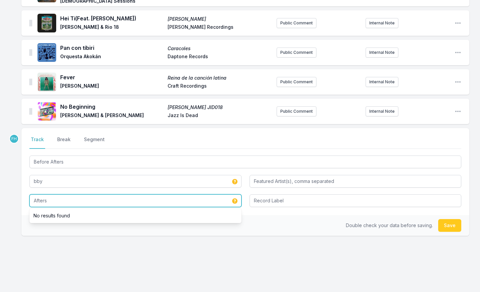
type input "Afters"
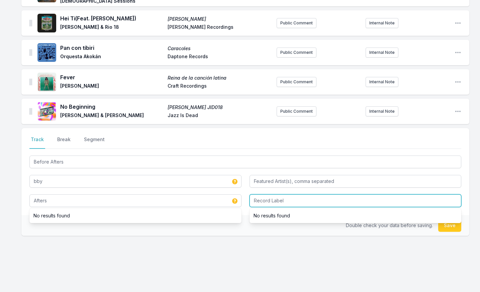
click at [295, 195] on input "Record Label" at bounding box center [356, 200] width 212 height 13
type input "l"
type input "Glassnote Music LLC"
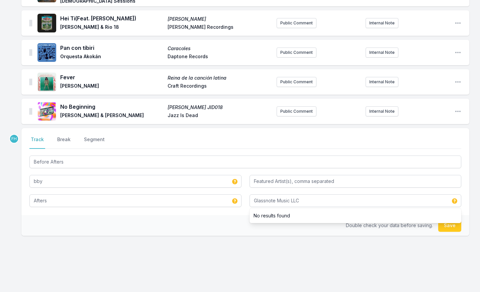
click at [237, 215] on div "Double check your data before saving. Save" at bounding box center [245, 225] width 448 height 21
click at [444, 219] on button "Save" at bounding box center [449, 225] width 23 height 13
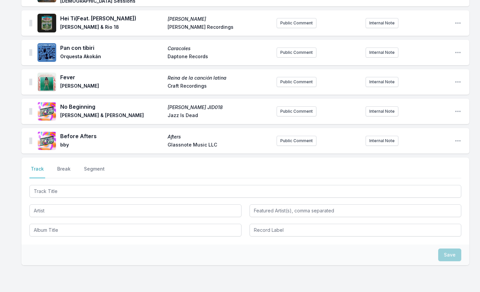
scroll to position [734, 0]
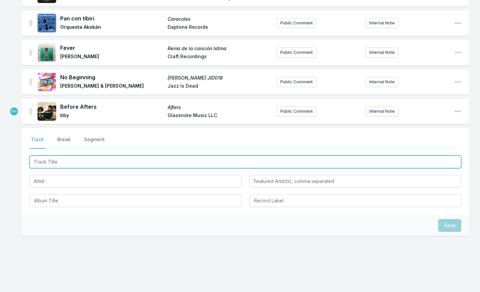
click at [69, 159] on input "Track Title" at bounding box center [245, 162] width 432 height 13
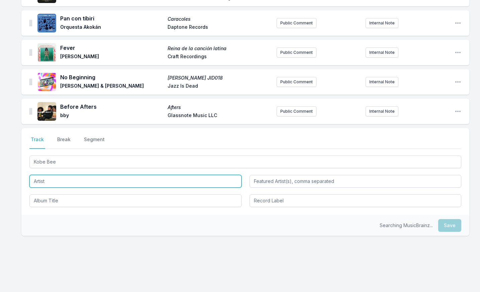
click at [74, 175] on input "Artist" at bounding box center [135, 181] width 212 height 13
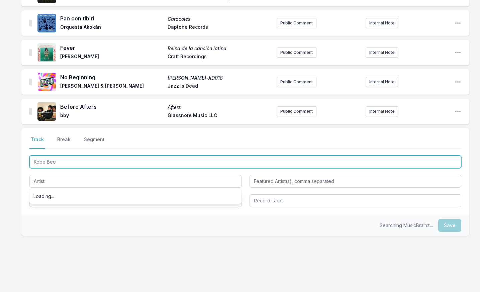
click at [68, 156] on input "Kobe Bee" at bounding box center [245, 162] width 432 height 13
type input "Kobe Beef"
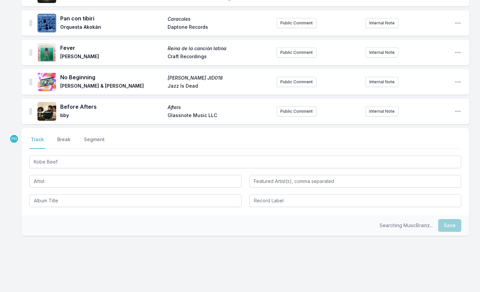
drag, startPoint x: 53, startPoint y: 181, endPoint x: 56, endPoint y: 176, distance: 5.7
click at [56, 176] on div "Kobe Beef" at bounding box center [245, 180] width 432 height 53
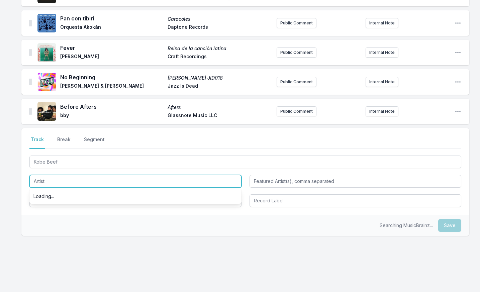
click at [58, 175] on input "Artist" at bounding box center [135, 181] width 212 height 13
type input "Japanet [PERSON_NAME]"
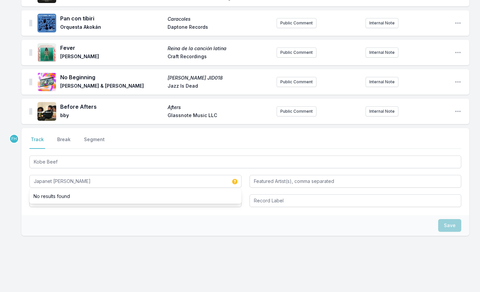
drag, startPoint x: 50, startPoint y: 215, endPoint x: 55, endPoint y: 206, distance: 10.3
click at [51, 215] on div "Save" at bounding box center [245, 225] width 448 height 21
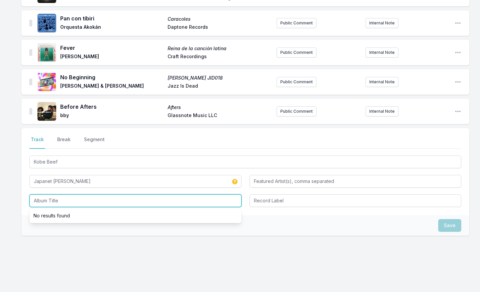
click at [61, 194] on input "Album Title" at bounding box center [135, 200] width 212 height 13
type input "Osaka Bay Jacks EP2"
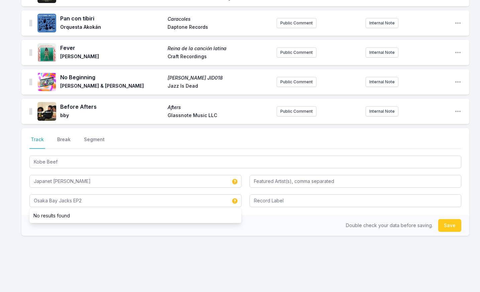
click at [86, 242] on div "Select a tab Track Break Segment Track Break Segment Kobe Beef Japanet [PERSON_…" at bounding box center [245, 203] width 448 height 151
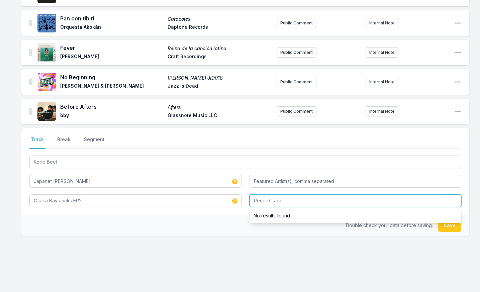
click at [275, 197] on input "Record Label" at bounding box center [356, 200] width 212 height 13
type input "THE KYOTO TRAX"
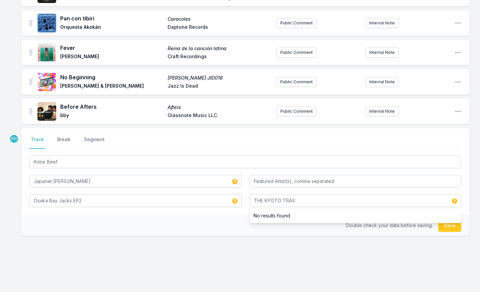
drag, startPoint x: 227, startPoint y: 211, endPoint x: 234, endPoint y: 212, distance: 7.5
click at [226, 215] on div "Double check your data before saving. Save" at bounding box center [245, 225] width 448 height 21
click at [448, 219] on button "Save" at bounding box center [449, 225] width 23 height 13
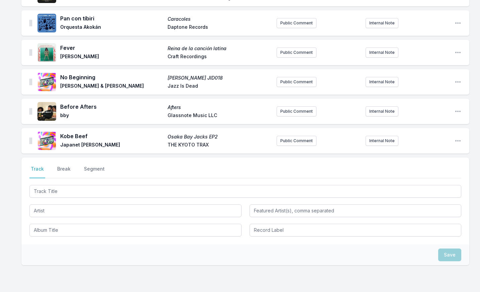
scroll to position [763, 0]
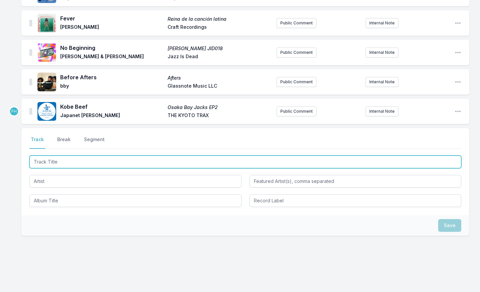
click at [76, 156] on input "Track Title" at bounding box center [245, 162] width 432 height 13
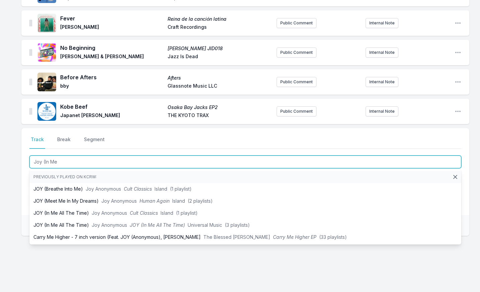
type input "Joy (In Me"
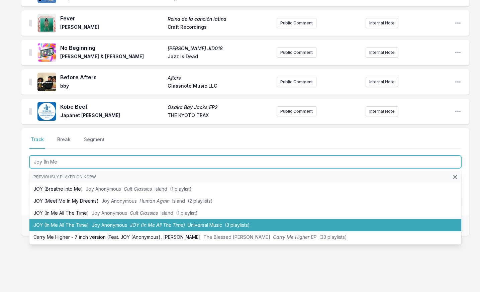
click at [109, 219] on li "JOY (In Me All The Time) Joy Anonymous JOY (In Me All The Time) Universal Music…" at bounding box center [245, 225] width 432 height 12
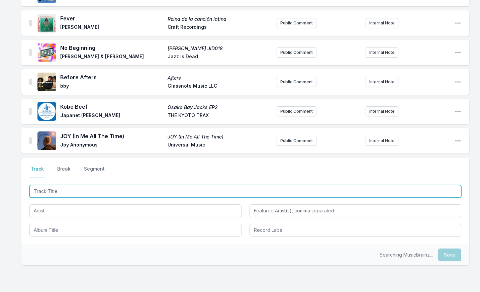
scroll to position [793, 0]
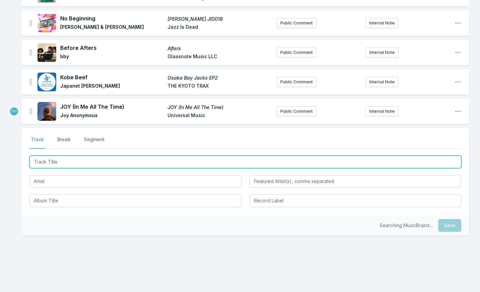
click at [85, 156] on input "Track Title" at bounding box center [245, 162] width 432 height 13
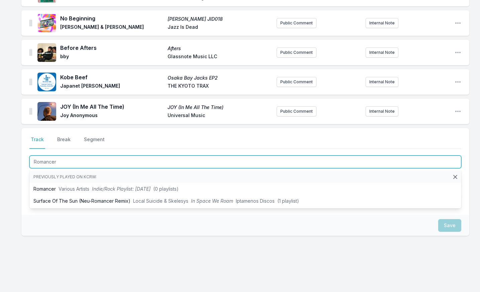
type input "Romancer"
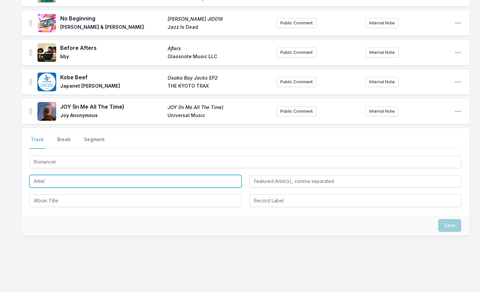
click at [61, 175] on input "Artist" at bounding box center [135, 181] width 212 height 13
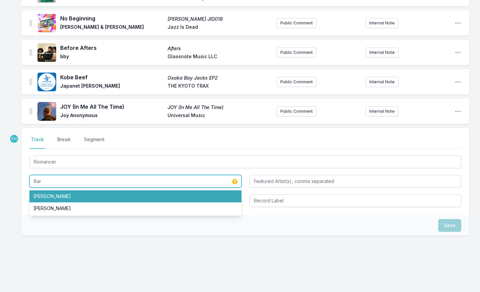
click at [69, 191] on li "[PERSON_NAME]" at bounding box center [135, 196] width 212 height 12
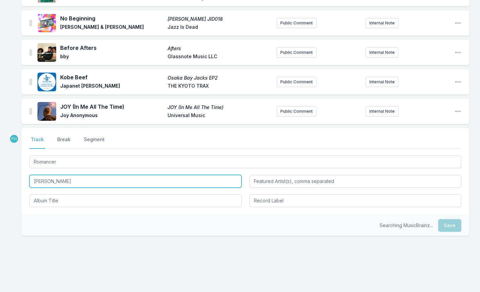
type input "[PERSON_NAME]"
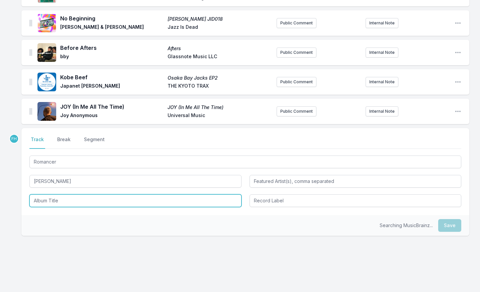
click at [70, 198] on input "Album Title" at bounding box center [135, 200] width 212 height 13
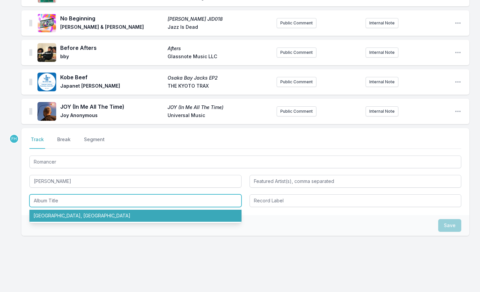
drag, startPoint x: 77, startPoint y: 206, endPoint x: 142, endPoint y: 212, distance: 65.5
click at [77, 210] on li "[GEOGRAPHIC_DATA], [GEOGRAPHIC_DATA]" at bounding box center [135, 216] width 212 height 12
type input "[GEOGRAPHIC_DATA], [GEOGRAPHIC_DATA]"
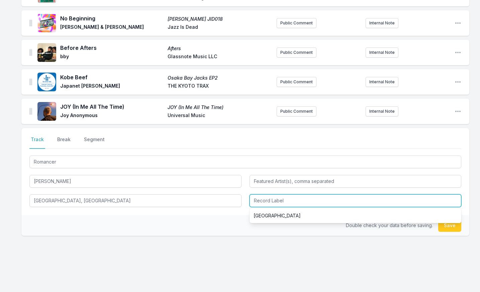
click at [280, 195] on input "Record Label" at bounding box center [356, 200] width 212 height 13
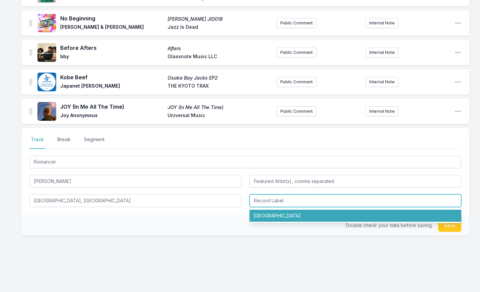
click at [282, 210] on li "[GEOGRAPHIC_DATA]" at bounding box center [356, 216] width 212 height 12
type input "[GEOGRAPHIC_DATA]"
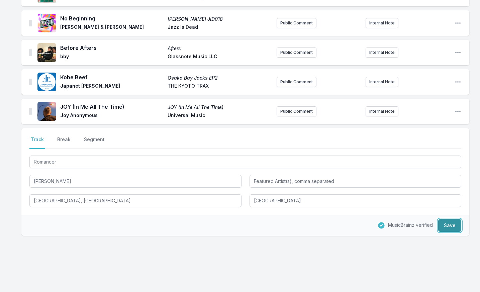
click at [452, 219] on button "Save" at bounding box center [449, 225] width 23 height 13
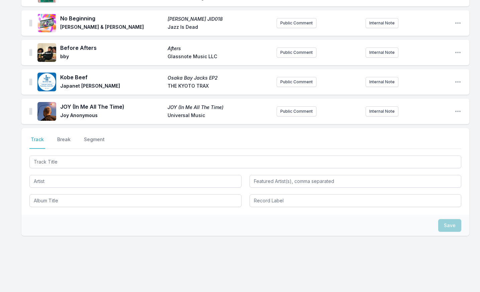
scroll to position [822, 0]
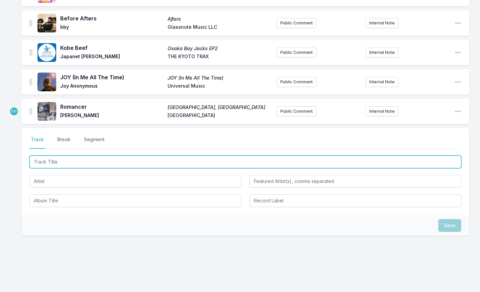
click at [85, 156] on input "Track Title" at bounding box center [245, 162] width 432 height 13
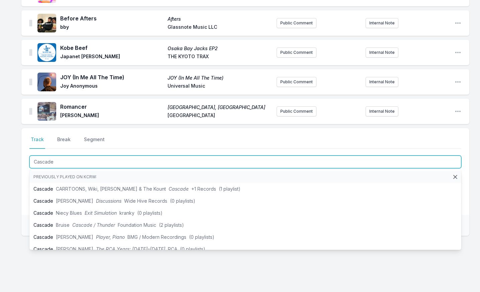
type input "Cascade"
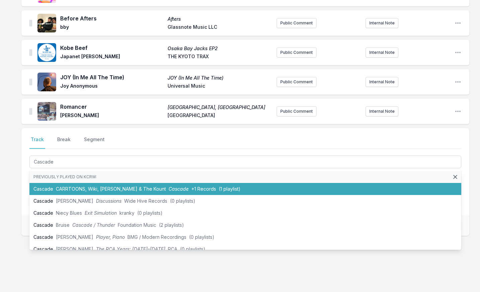
drag, startPoint x: 88, startPoint y: 173, endPoint x: 90, endPoint y: 177, distance: 4.5
click at [90, 177] on ul "Previously played on KCRW: Cascade CARRTOONS, Wiki, [PERSON_NAME] & The Kount C…" at bounding box center [245, 210] width 432 height 80
click at [90, 183] on li "Cascade CARRTOONS, Wiki, [PERSON_NAME] & The Kount Cascade +1 Records (1 playli…" at bounding box center [245, 189] width 432 height 12
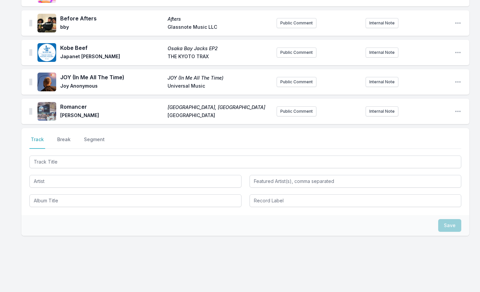
scroll to position [852, 0]
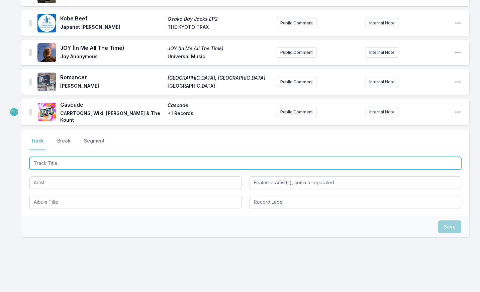
click at [84, 157] on input "Track Title" at bounding box center [245, 163] width 432 height 13
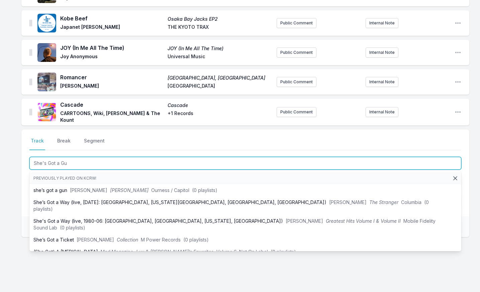
type input "She's Got a Gun"
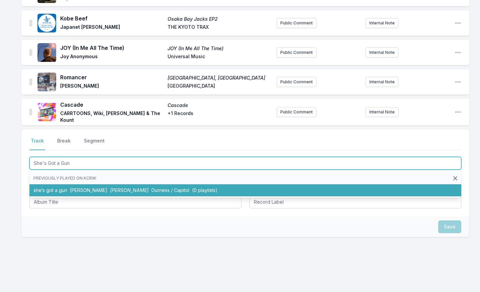
click at [76, 187] on span "[PERSON_NAME]" at bounding box center [88, 190] width 37 height 6
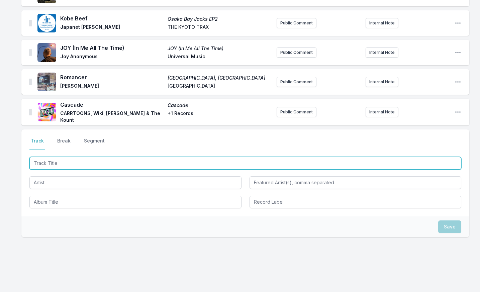
scroll to position [881, 0]
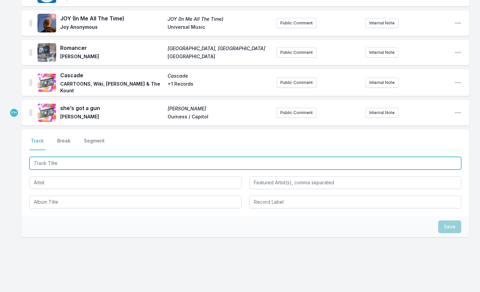
click at [74, 157] on input "Track Title" at bounding box center [245, 163] width 432 height 13
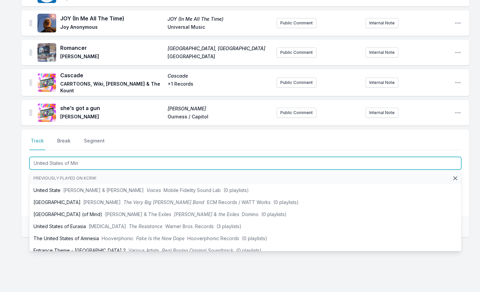
type input "United States of Mind"
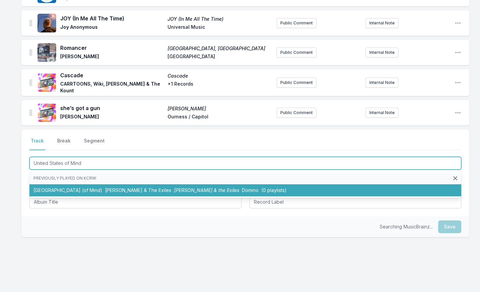
click at [75, 184] on li "United States (of Mind) [PERSON_NAME] & The Exiles [PERSON_NAME] & the Exiles D…" at bounding box center [245, 190] width 432 height 12
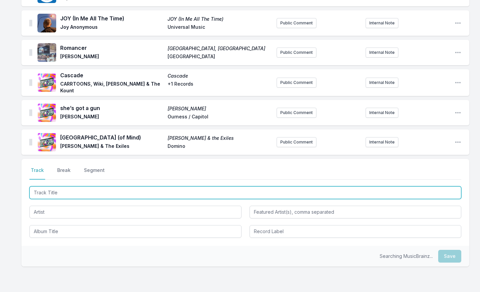
scroll to position [911, 0]
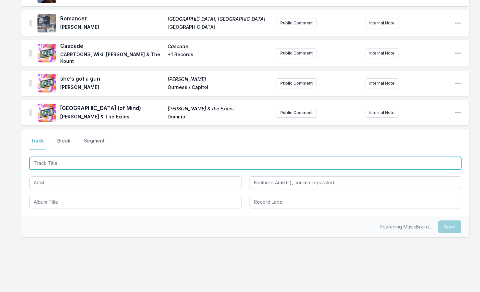
click at [67, 157] on input "Track Title" at bounding box center [245, 163] width 432 height 13
type input "Magica"
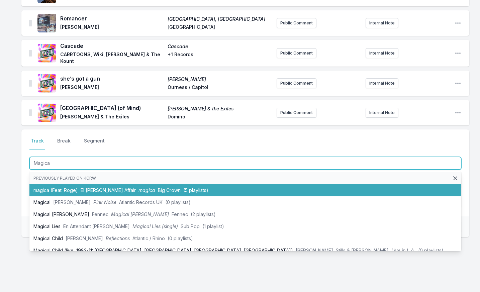
click at [65, 184] on li "magica (Feat. Roge) El [PERSON_NAME] Affair magica Big Crown (5 playlists)" at bounding box center [245, 190] width 432 height 12
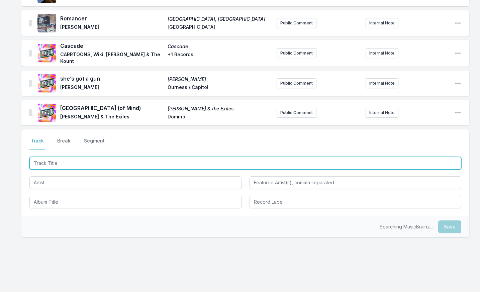
scroll to position [940, 0]
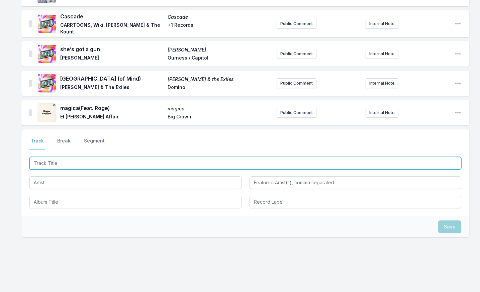
click at [71, 157] on input "Track Title" at bounding box center [245, 163] width 432 height 13
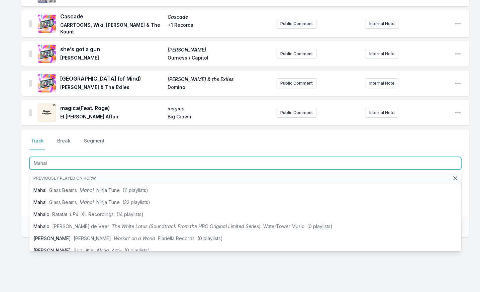
type input "Mahal"
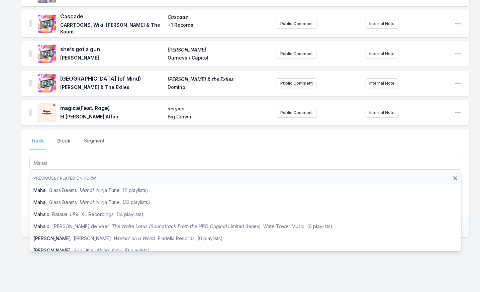
click at [24, 181] on div "Select a tab Track Break Segment Track Break Segment Mahal Previously played on…" at bounding box center [245, 173] width 448 height 87
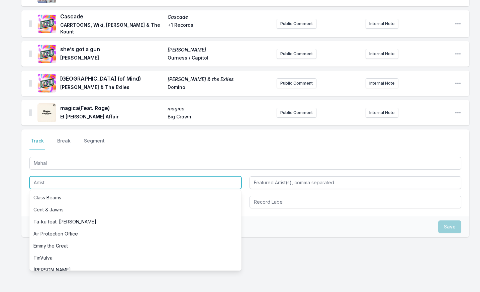
click at [48, 176] on input "Artist" at bounding box center [135, 182] width 212 height 13
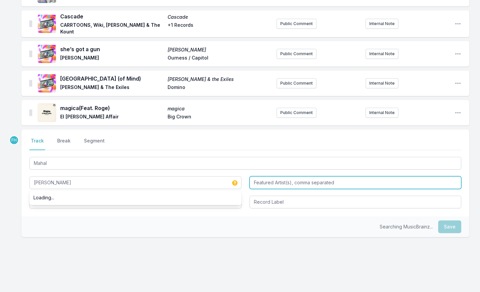
type input "[PERSON_NAME]"
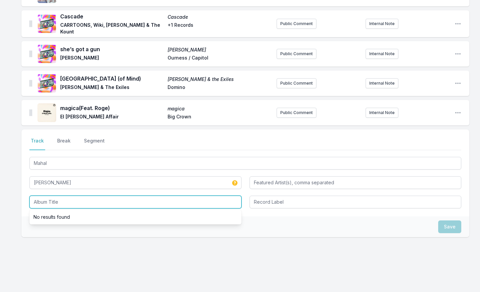
click at [60, 196] on input "Album Title" at bounding box center [135, 202] width 212 height 13
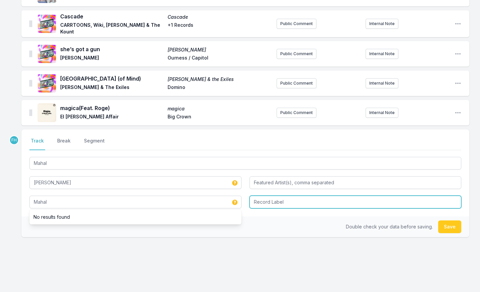
type input "Mahal"
type input "One Teux"
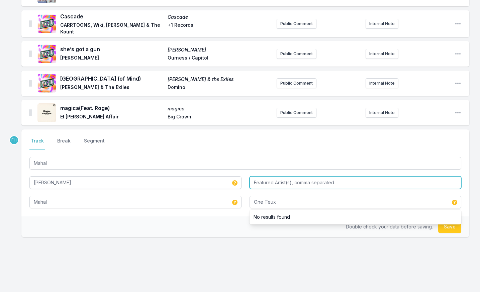
click at [311, 176] on input "Featured Artist(s), comma separated" at bounding box center [356, 182] width 212 height 13
type input "[PERSON_NAME]"
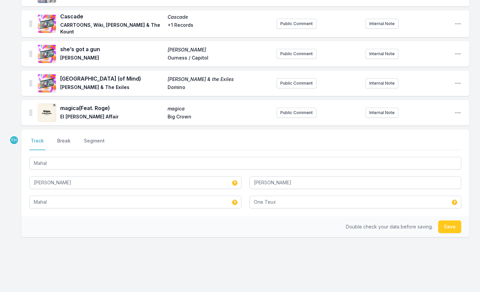
drag, startPoint x: 338, startPoint y: 208, endPoint x: 425, endPoint y: 211, distance: 87.1
click at [338, 217] on div "Double check your data before saving. Save" at bounding box center [245, 227] width 448 height 21
click at [445, 221] on button "Save" at bounding box center [449, 227] width 23 height 13
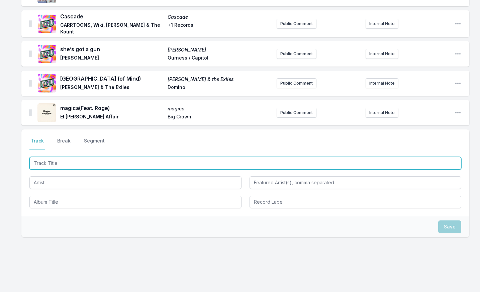
click at [75, 158] on input "Track Title" at bounding box center [245, 163] width 432 height 13
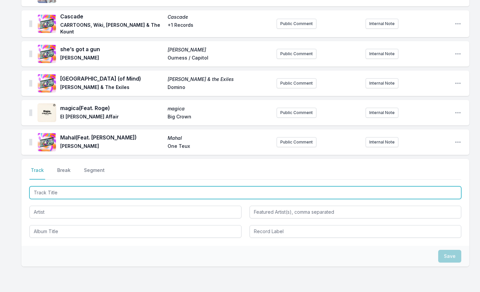
scroll to position [969, 0]
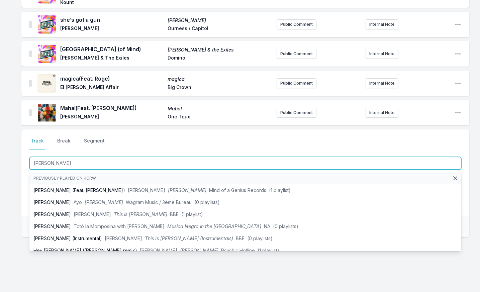
type input "[PERSON_NAME]"
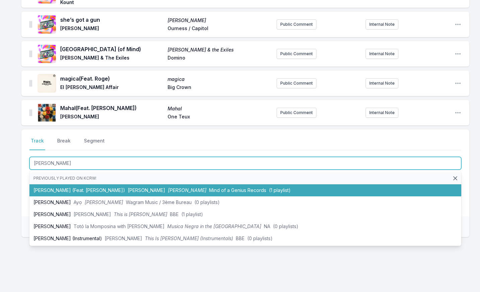
click at [82, 184] on li "[PERSON_NAME] (Feat. [PERSON_NAME]) [PERSON_NAME] [PERSON_NAME] Mind of a Geniu…" at bounding box center [245, 190] width 432 height 12
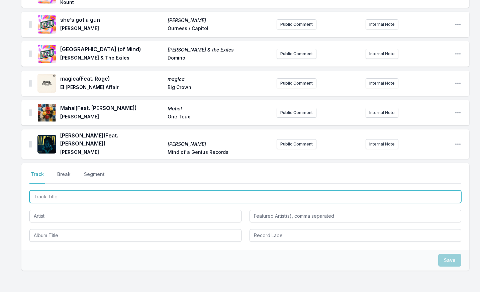
scroll to position [999, 0]
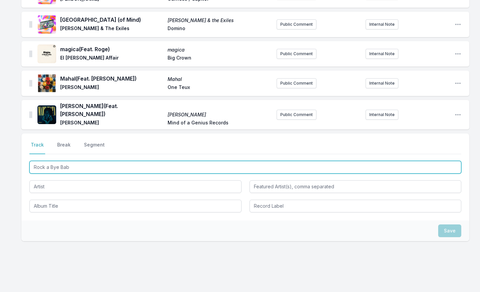
type input "Rock a Bye Baby"
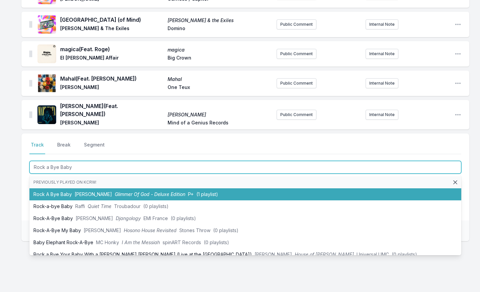
click at [82, 188] on li "Rock A Bye Baby [PERSON_NAME] Glimmer Of God - Deluxe Edition P+ (1 playlist)" at bounding box center [245, 194] width 432 height 12
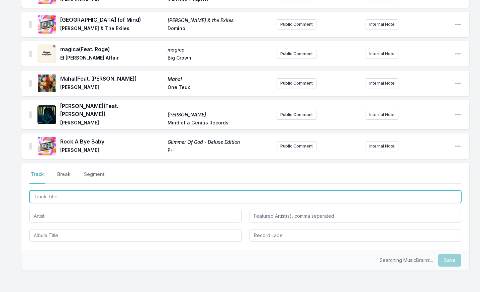
scroll to position [1028, 0]
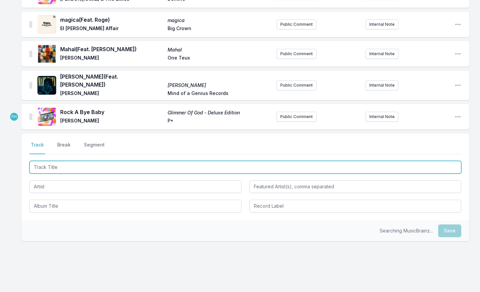
click at [81, 161] on input "Track Title" at bounding box center [245, 167] width 432 height 13
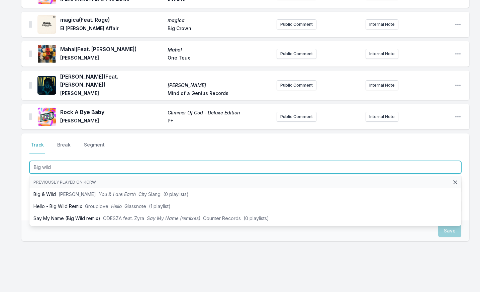
drag, startPoint x: 57, startPoint y: 154, endPoint x: 8, endPoint y: 153, distance: 49.5
type input "Too Loud"
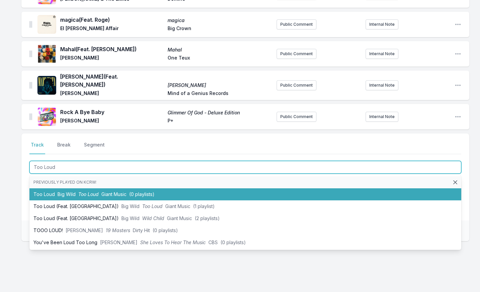
click at [49, 188] on li "Too Loud Big Wild Too Loud Giant Music (0 playlists)" at bounding box center [245, 194] width 432 height 12
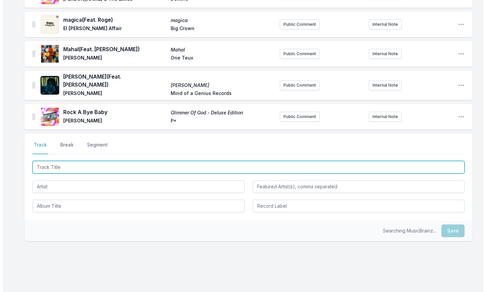
scroll to position [1058, 0]
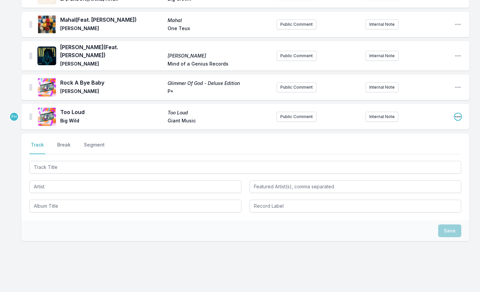
click at [460, 116] on icon "Open playlist item options" at bounding box center [457, 116] width 5 height 1
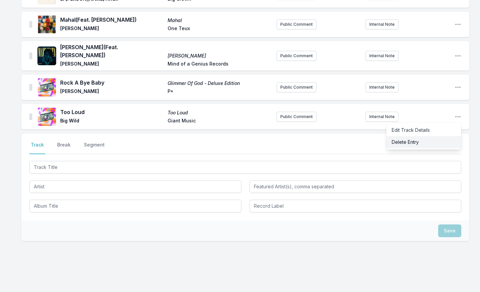
click at [445, 136] on button "Delete Entry" at bounding box center [424, 142] width 75 height 12
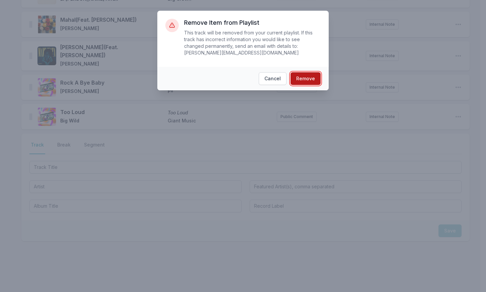
click at [308, 72] on button "Remove" at bounding box center [305, 78] width 30 height 13
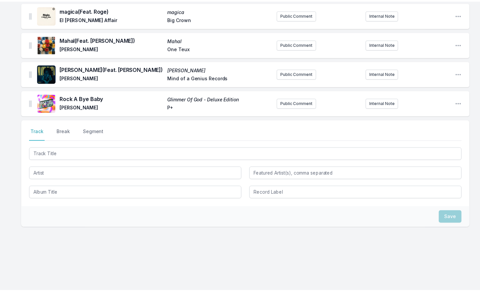
scroll to position [1028, 0]
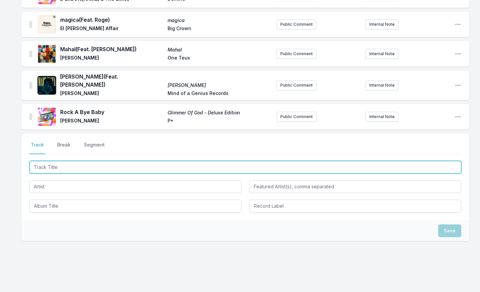
click at [60, 161] on input "Track Title" at bounding box center [245, 167] width 432 height 13
type input "Too [PERSON_NAME]"
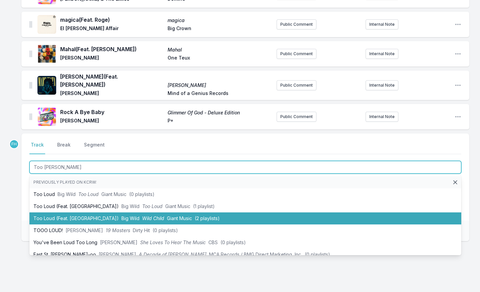
drag, startPoint x: 72, startPoint y: 190, endPoint x: 75, endPoint y: 204, distance: 15.0
click at [75, 204] on ul "Previously played on KCRW: Too Loud Big Wild Too Loud Giant Music (0 playlists)…" at bounding box center [245, 215] width 432 height 80
click at [75, 212] on li "Too Loud (Feat. Phantogram) Big Wild Wild Child Giant Music (2 playlists)" at bounding box center [245, 218] width 432 height 12
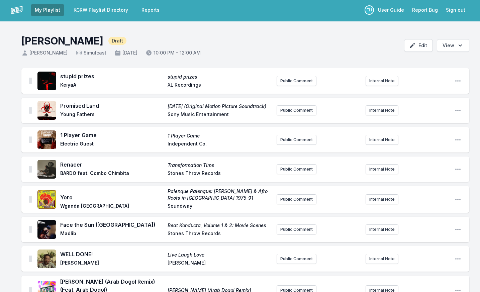
scroll to position [0, 0]
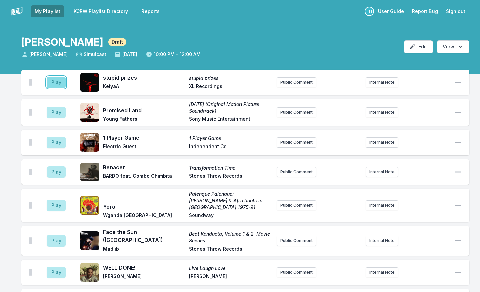
click at [55, 84] on button "Play" at bounding box center [56, 82] width 19 height 11
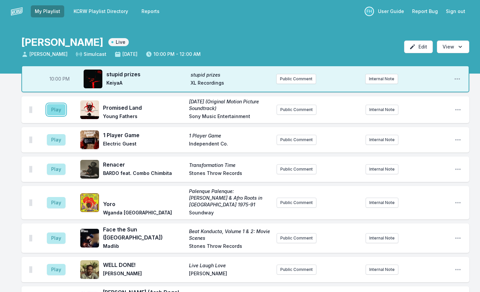
click at [55, 110] on button "Play" at bounding box center [56, 109] width 19 height 11
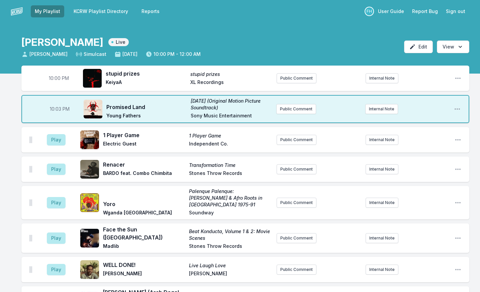
click at [63, 135] on button "Play" at bounding box center [56, 139] width 19 height 11
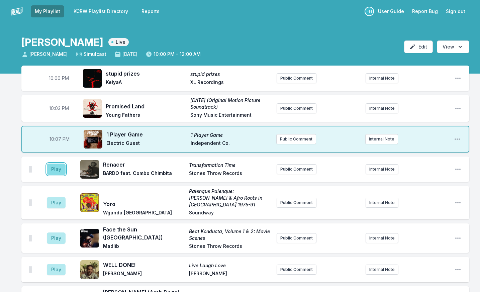
click at [61, 167] on button "Play" at bounding box center [56, 169] width 19 height 11
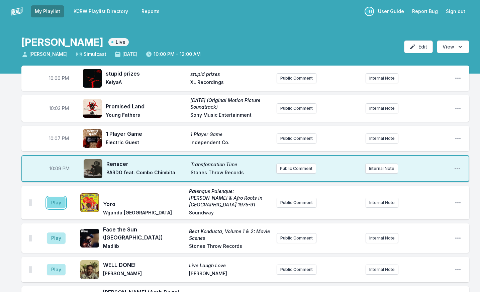
click at [59, 205] on button "Play" at bounding box center [56, 202] width 19 height 11
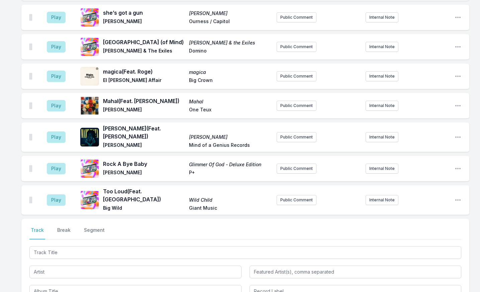
scroll to position [1067, 0]
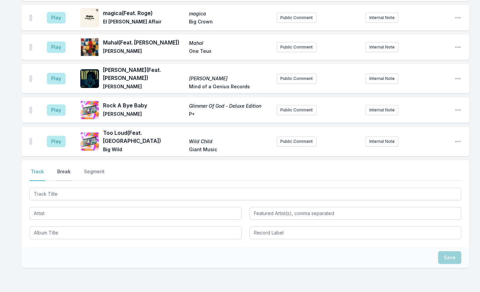
click at [66, 168] on button "Break" at bounding box center [64, 174] width 16 height 13
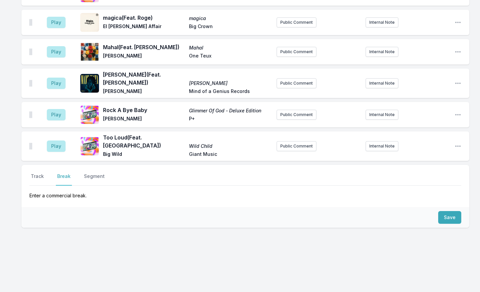
scroll to position [1022, 0]
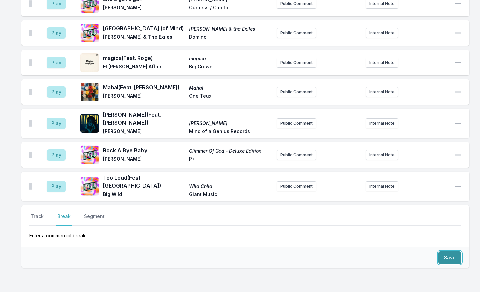
click at [451, 251] on button "Save" at bounding box center [449, 257] width 23 height 13
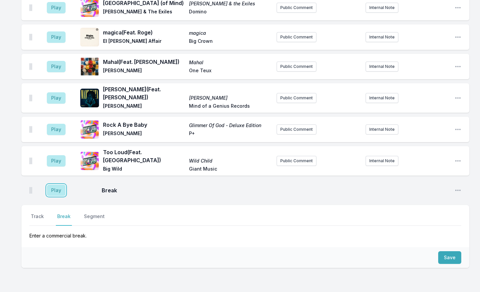
drag, startPoint x: 59, startPoint y: 150, endPoint x: 401, endPoint y: 91, distance: 346.7
click at [59, 185] on button "Play" at bounding box center [56, 190] width 19 height 11
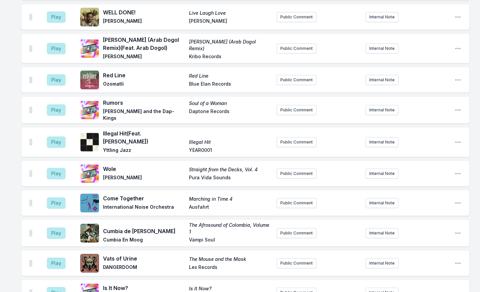
scroll to position [44, 0]
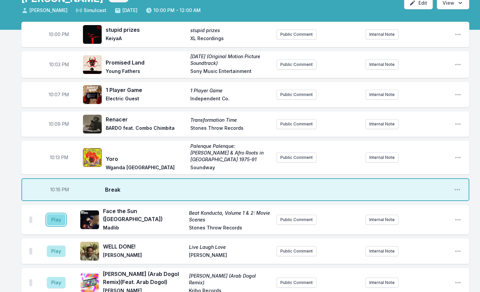
click at [57, 222] on button "Play" at bounding box center [56, 219] width 19 height 11
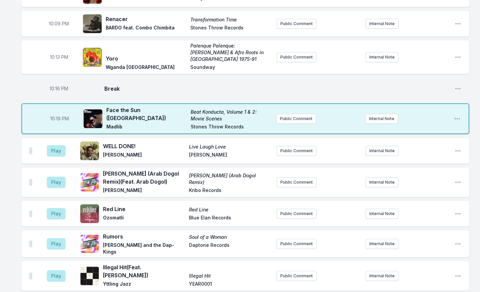
scroll to position [178, 0]
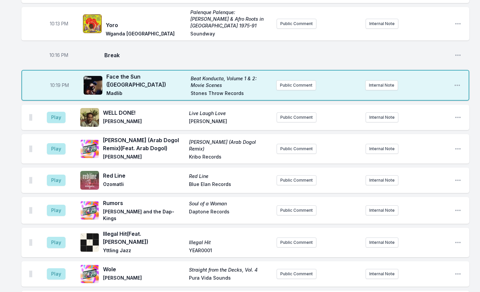
click at [45, 115] on aside "Play" at bounding box center [55, 117] width 37 height 21
click at [49, 117] on button "Play" at bounding box center [56, 117] width 19 height 11
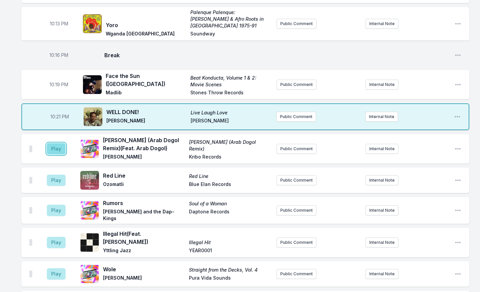
click at [55, 149] on button "Play" at bounding box center [56, 148] width 19 height 11
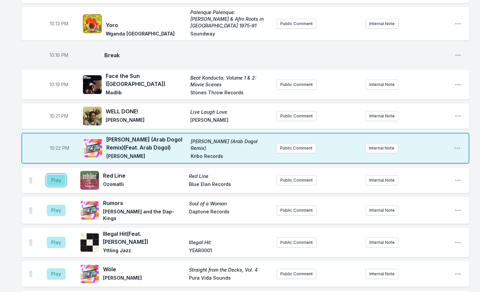
click at [48, 182] on button "Play" at bounding box center [56, 180] width 19 height 11
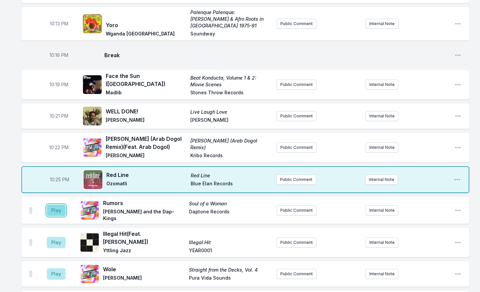
click at [53, 208] on button "Play" at bounding box center [56, 210] width 19 height 11
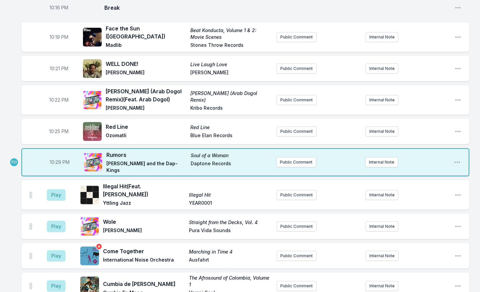
scroll to position [278, 0]
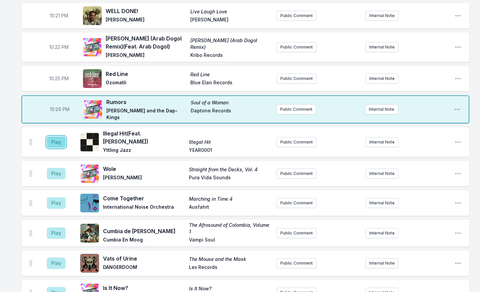
click at [61, 137] on button "Play" at bounding box center [56, 142] width 19 height 11
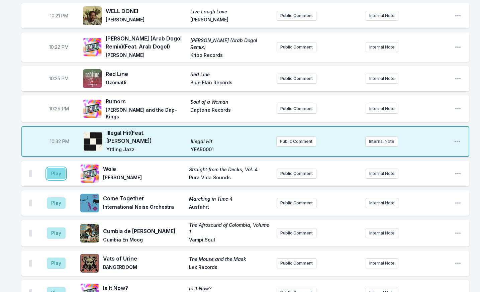
click at [52, 168] on button "Play" at bounding box center [56, 173] width 19 height 11
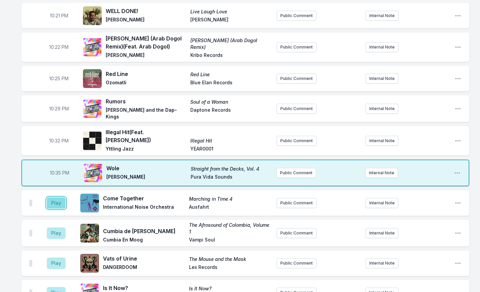
click at [59, 200] on button "Play" at bounding box center [56, 202] width 19 height 11
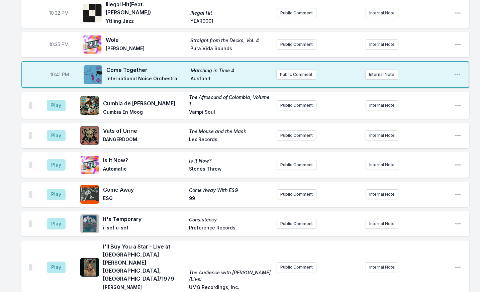
scroll to position [412, 0]
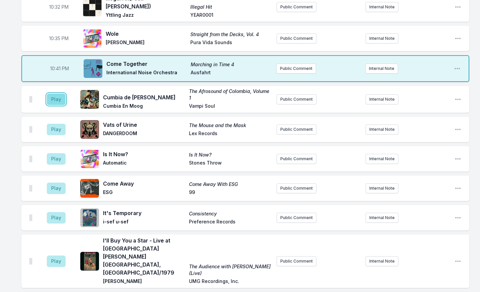
click at [51, 94] on button "Play" at bounding box center [56, 99] width 19 height 11
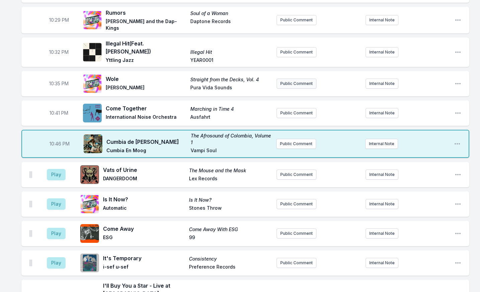
scroll to position [378, 0]
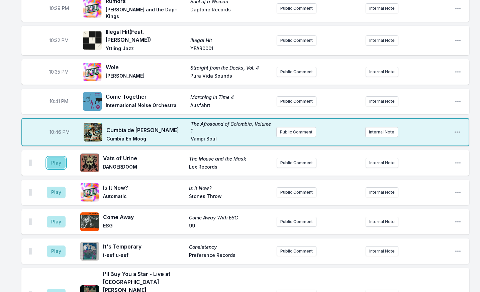
click at [61, 158] on button "Play" at bounding box center [56, 162] width 19 height 11
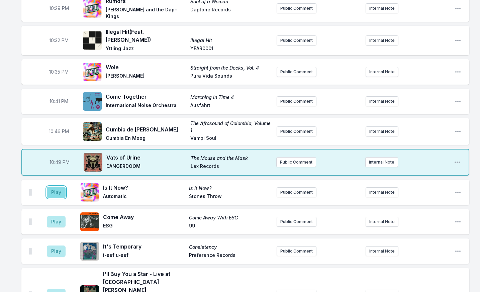
click at [60, 188] on button "Play" at bounding box center [56, 192] width 19 height 11
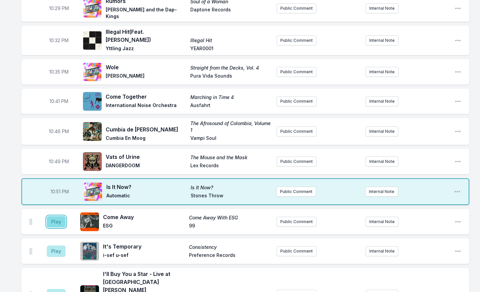
click at [56, 217] on button "Play" at bounding box center [56, 221] width 19 height 11
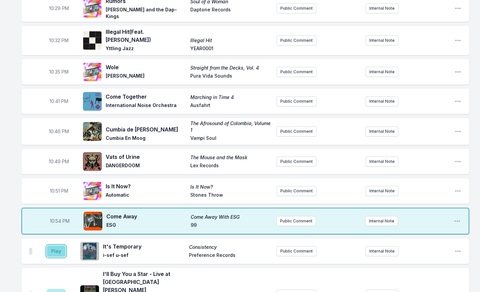
click at [62, 246] on button "Play" at bounding box center [56, 251] width 19 height 11
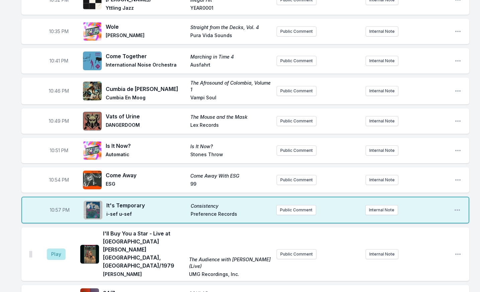
scroll to position [512, 0]
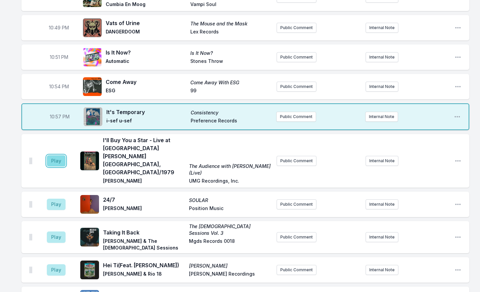
click at [56, 155] on button "Play" at bounding box center [56, 160] width 19 height 11
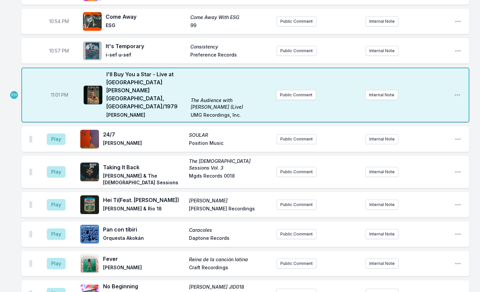
scroll to position [579, 0]
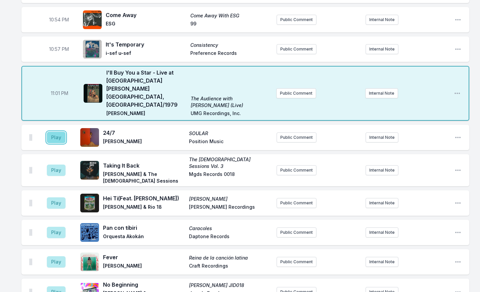
click at [54, 132] on button "Play" at bounding box center [56, 137] width 19 height 11
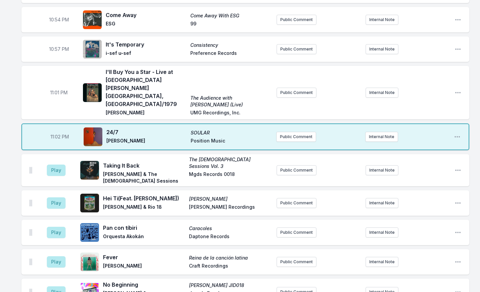
click at [9, 258] on div "10:00 PM stupid prizes stupid prizes KeiyaA XL Recordings Public Comment Intern…" at bounding box center [240, 143] width 480 height 1314
click at [61, 165] on button "Play" at bounding box center [56, 170] width 19 height 11
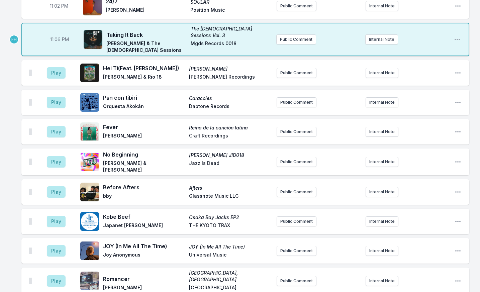
scroll to position [713, 0]
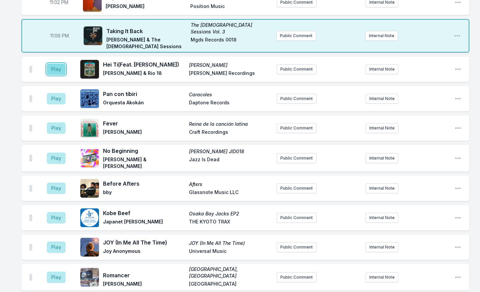
click at [57, 64] on button "Play" at bounding box center [56, 69] width 19 height 11
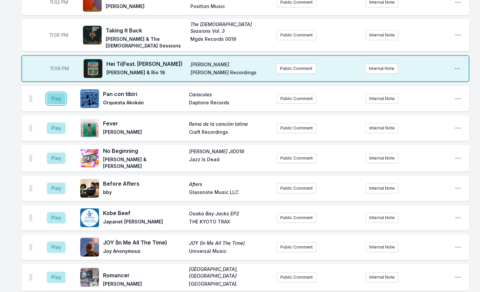
click at [58, 93] on button "Play" at bounding box center [56, 98] width 19 height 11
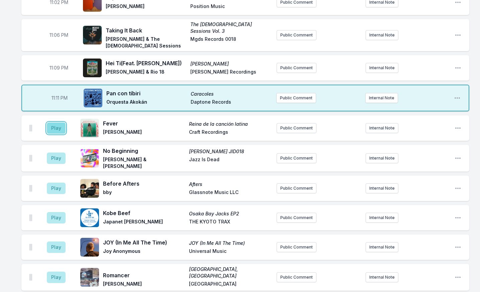
click at [56, 122] on button "Play" at bounding box center [56, 127] width 19 height 11
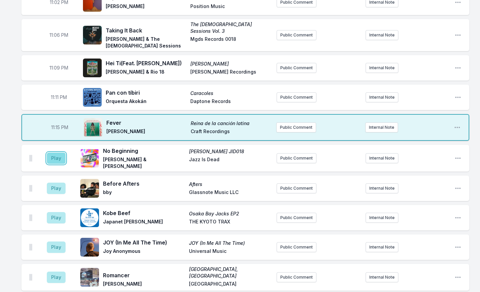
click at [62, 153] on button "Play" at bounding box center [56, 158] width 19 height 11
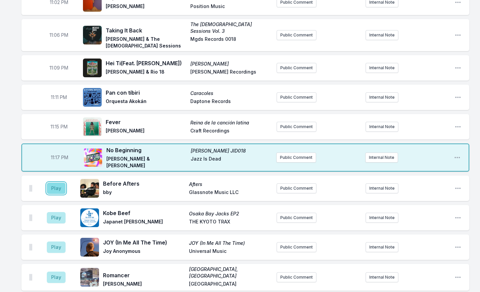
click at [63, 183] on button "Play" at bounding box center [56, 188] width 19 height 11
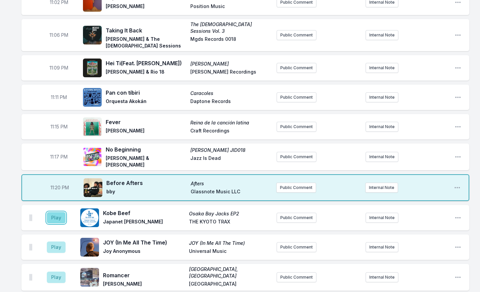
click at [55, 212] on button "Play" at bounding box center [56, 217] width 19 height 11
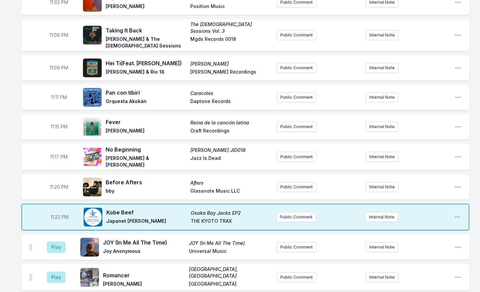
click at [12, 266] on div "10:00 PM stupid prizes stupid prizes KeiyaA XL Recordings Public Comment Intern…" at bounding box center [240, 9] width 480 height 1314
click at [58, 242] on button "Play" at bounding box center [56, 247] width 19 height 11
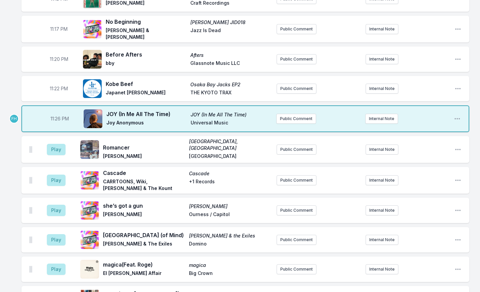
scroll to position [847, 0]
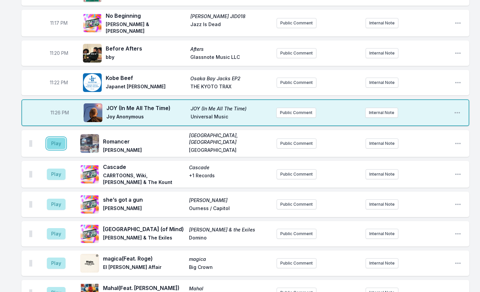
click at [50, 138] on button "Play" at bounding box center [56, 143] width 19 height 11
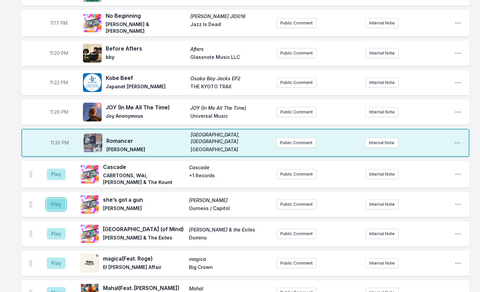
click at [51, 199] on button "Play" at bounding box center [56, 204] width 19 height 11
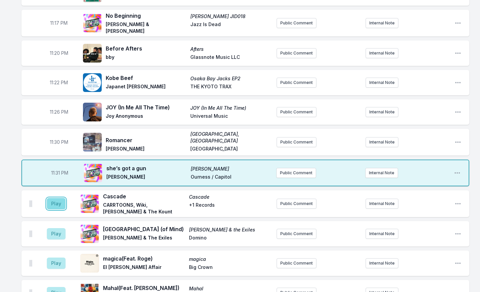
click at [51, 198] on button "Play" at bounding box center [56, 203] width 19 height 11
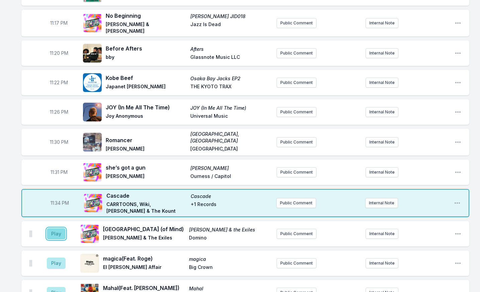
click at [58, 228] on button "Play" at bounding box center [56, 233] width 19 height 11
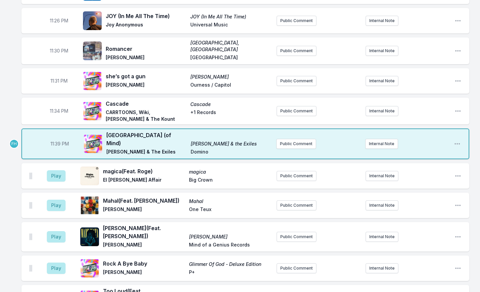
scroll to position [981, 0]
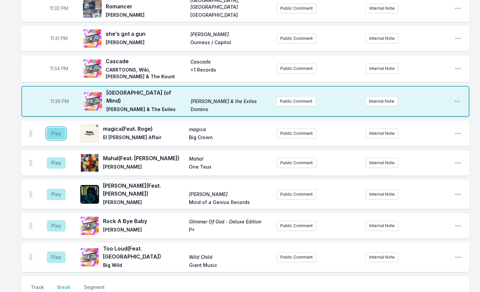
click at [64, 128] on button "Play" at bounding box center [56, 133] width 19 height 11
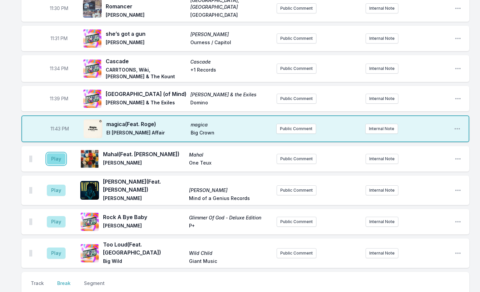
click at [53, 153] on button "Play" at bounding box center [56, 158] width 19 height 11
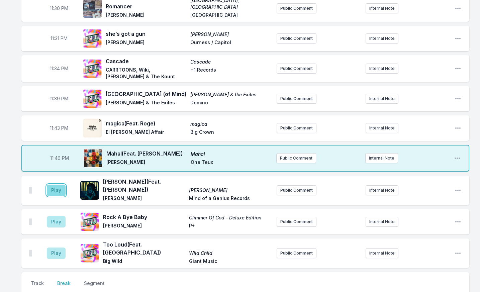
click at [61, 185] on button "Play" at bounding box center [56, 190] width 19 height 11
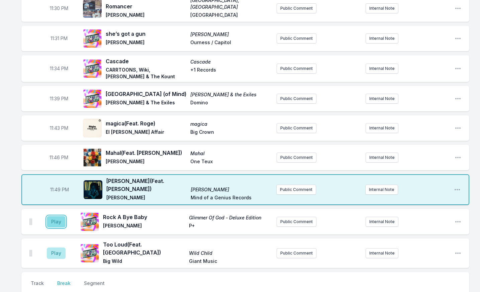
click at [60, 216] on button "Play" at bounding box center [56, 221] width 19 height 11
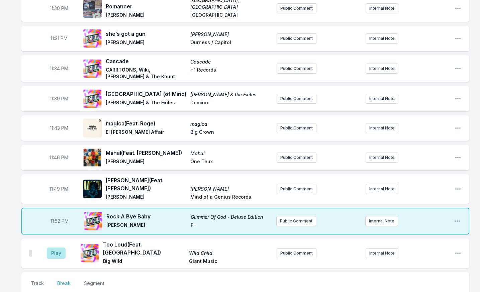
click at [55, 243] on aside "Play" at bounding box center [55, 253] width 37 height 21
click at [56, 248] on button "Play" at bounding box center [56, 253] width 19 height 11
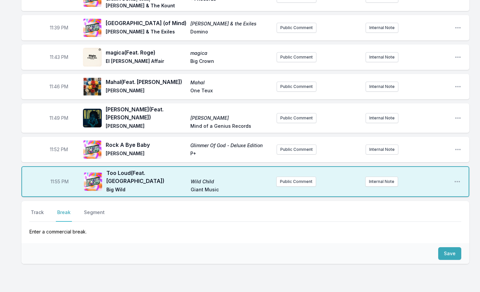
scroll to position [1060, 0]
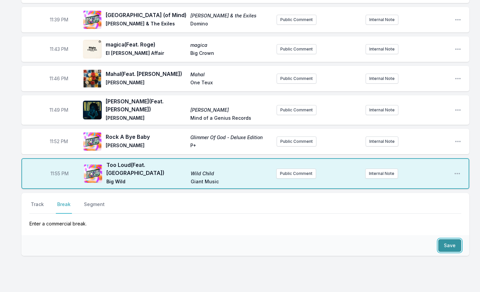
click at [454, 239] on button "Save" at bounding box center [449, 245] width 23 height 13
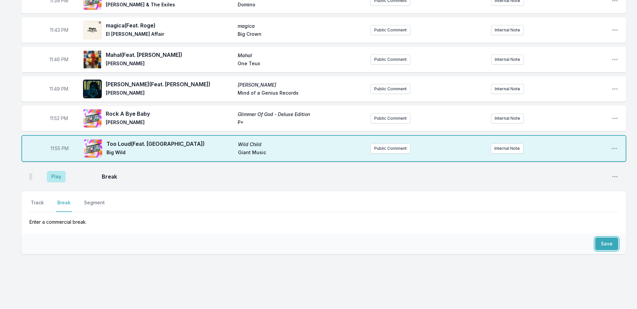
scroll to position [1031, 0]
